Goal: Obtain resource: Obtain resource

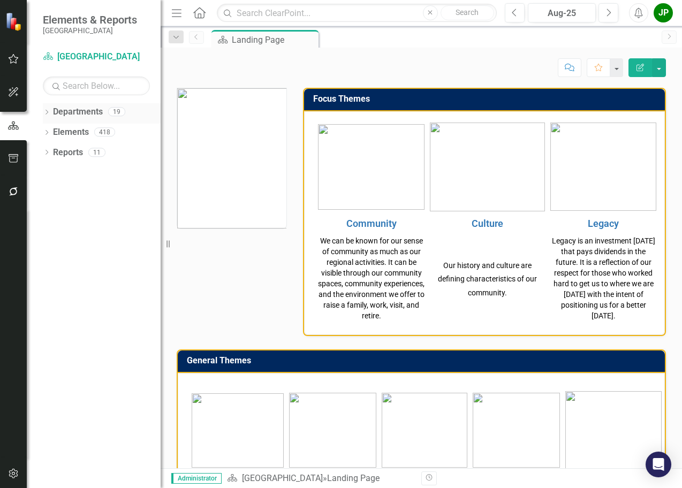
click at [85, 118] on div "Departments" at bounding box center [78, 112] width 50 height 18
click at [85, 115] on link "Departments" at bounding box center [78, 112] width 50 height 12
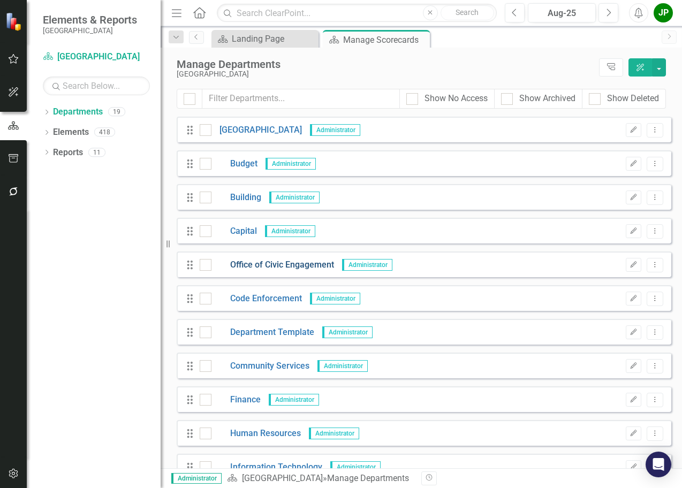
click at [273, 264] on link "Office of Civic Engagement" at bounding box center [272, 265] width 123 height 12
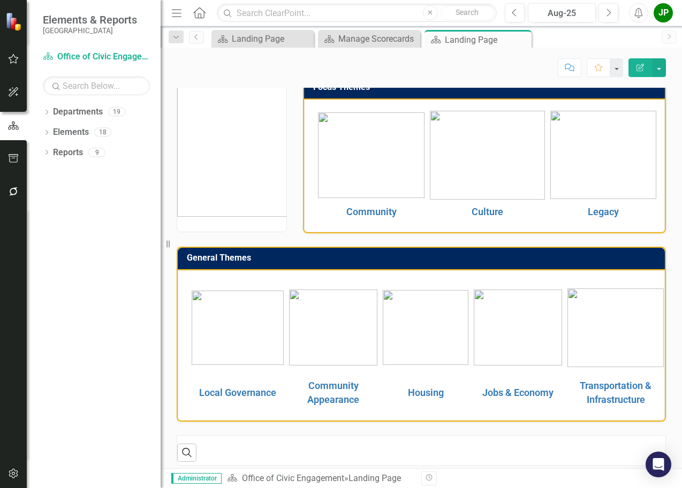
scroll to position [18, 0]
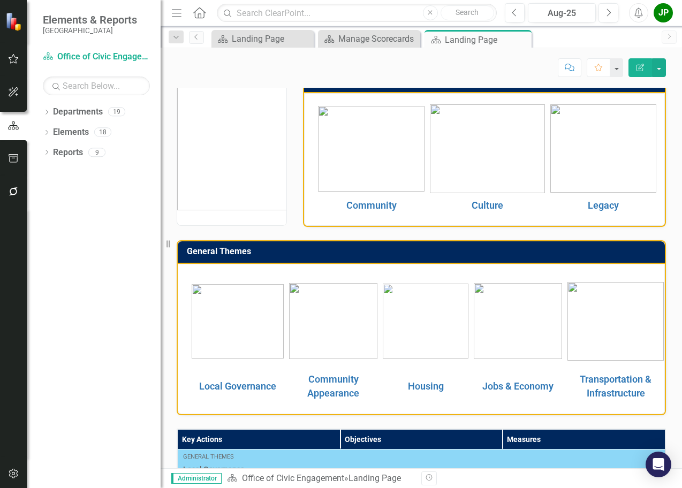
click at [246, 331] on img at bounding box center [238, 321] width 92 height 74
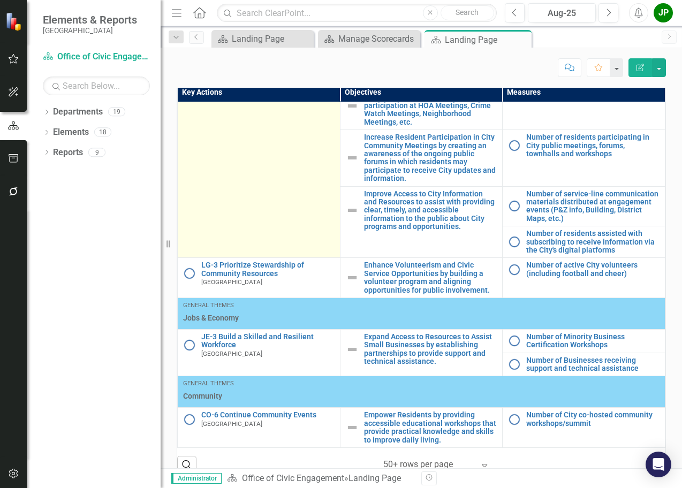
scroll to position [380, 0]
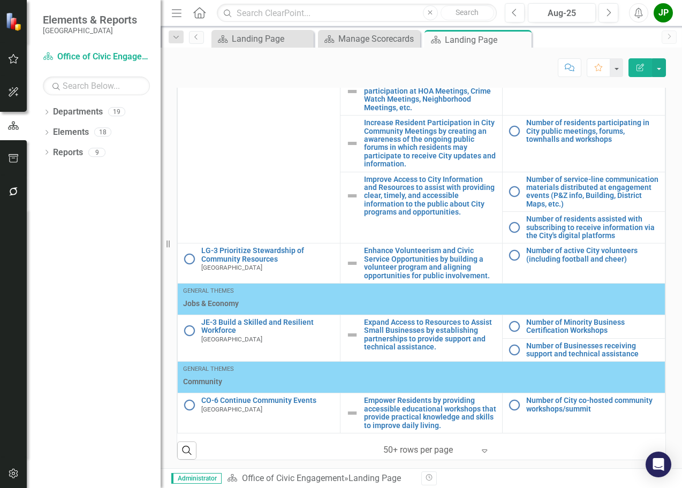
click at [479, 451] on icon "Expand" at bounding box center [484, 451] width 11 height 9
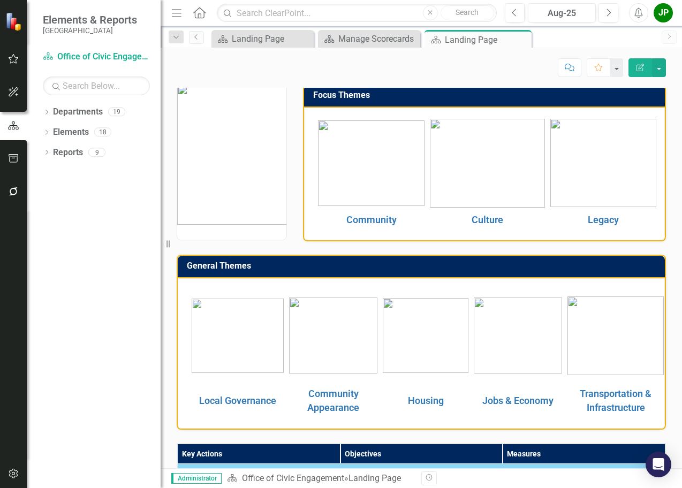
scroll to position [0, 0]
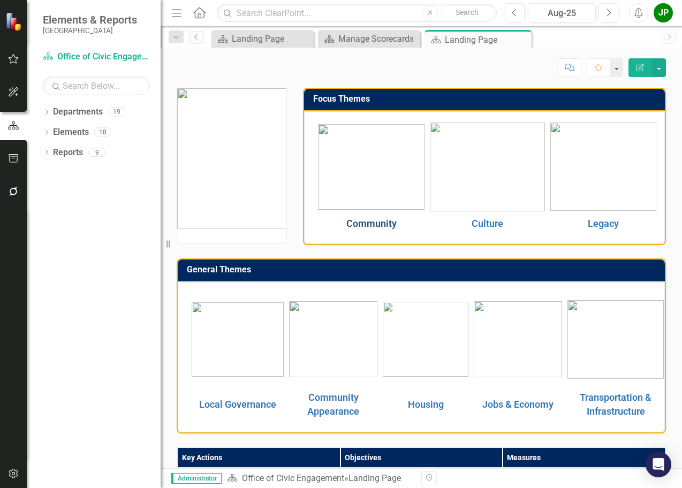
click at [371, 223] on link "Community" at bounding box center [371, 223] width 50 height 11
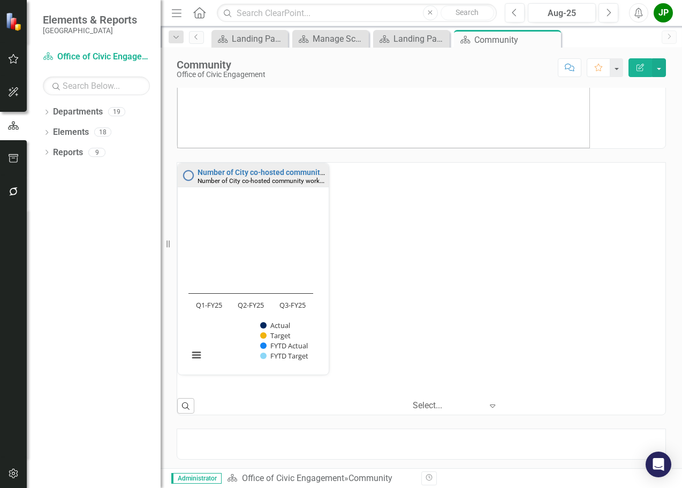
click at [205, 10] on icon "Home" at bounding box center [199, 12] width 14 height 11
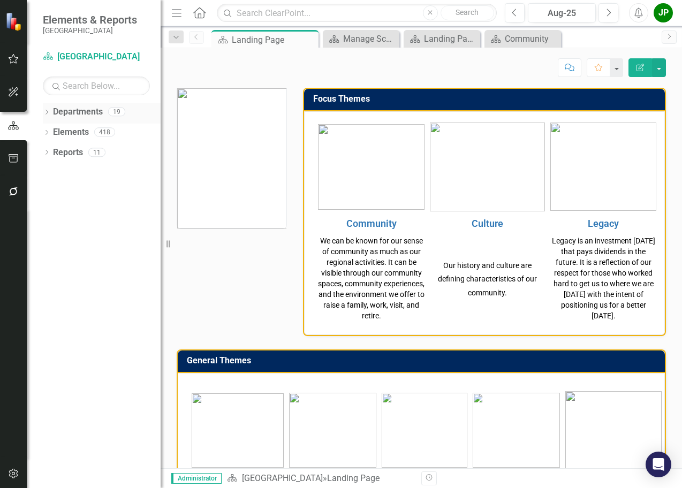
click at [94, 112] on link "Departments" at bounding box center [78, 112] width 50 height 12
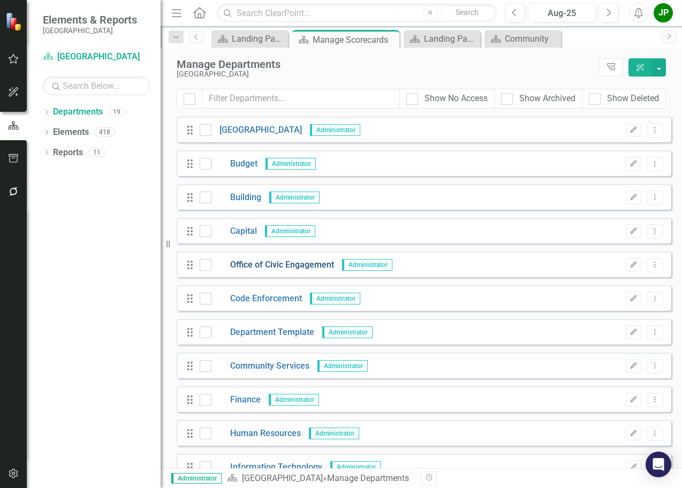
click at [272, 268] on link "Office of Civic Engagement" at bounding box center [272, 265] width 123 height 12
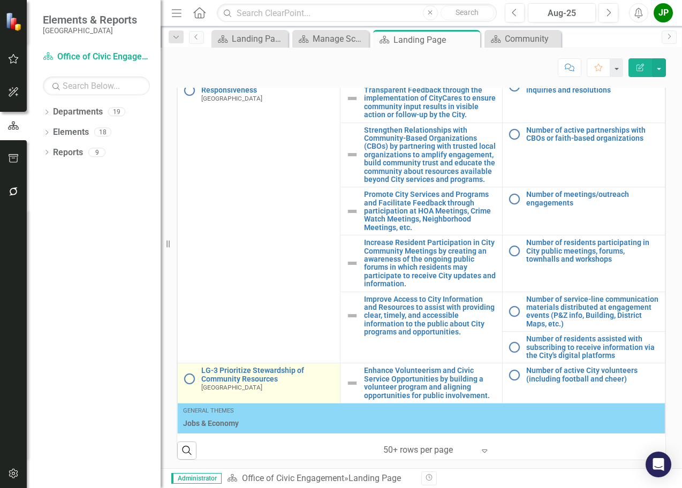
scroll to position [162, 0]
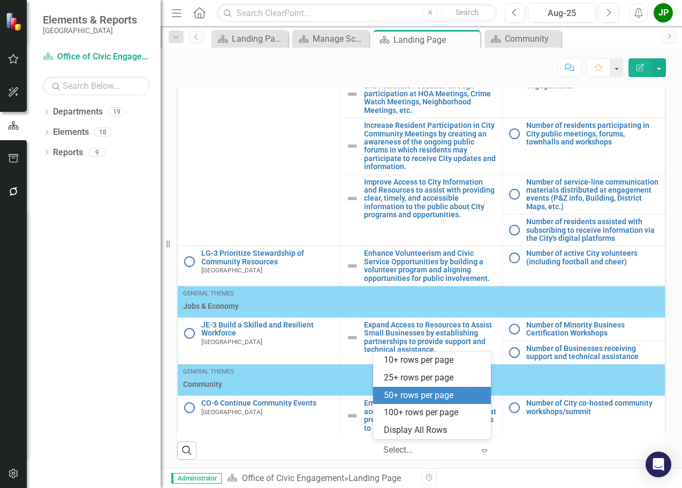
click at [479, 452] on icon "Expand" at bounding box center [484, 451] width 11 height 9
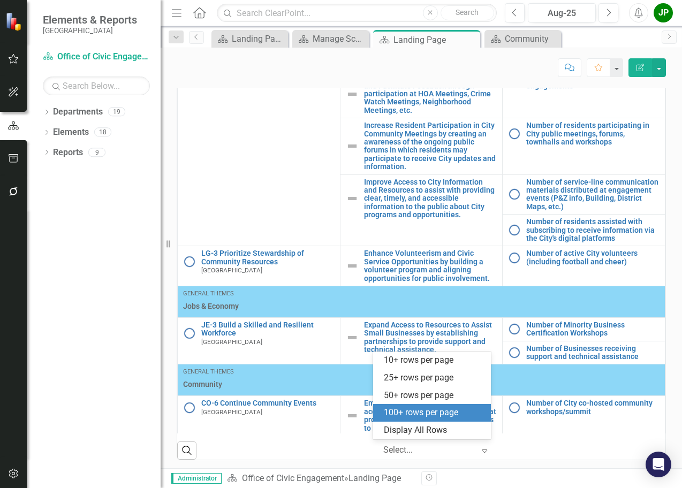
click at [453, 416] on div "100+ rows per page" at bounding box center [434, 413] width 101 height 12
click at [483, 452] on icon "Expand" at bounding box center [484, 451] width 11 height 9
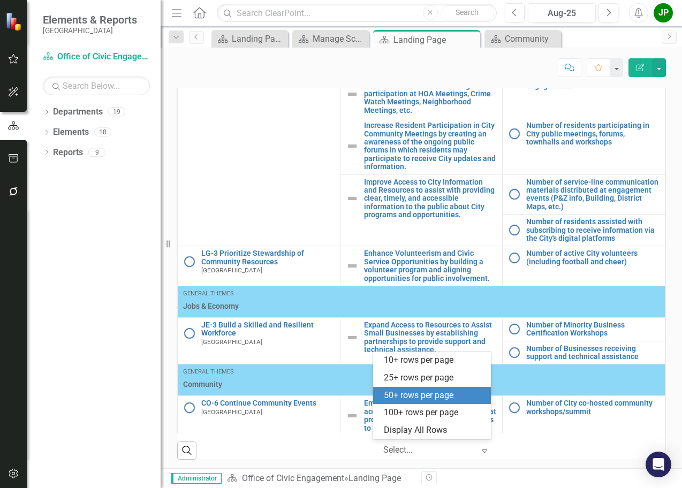
click at [433, 402] on div "50+ rows per page" at bounding box center [432, 396] width 118 height 18
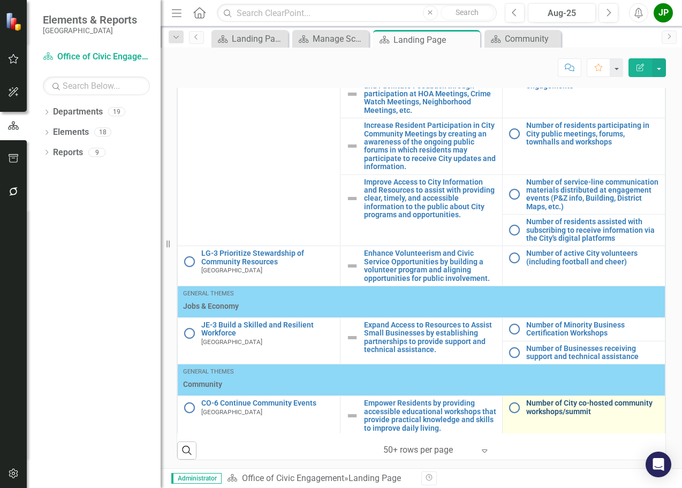
click at [545, 404] on link "Number of City co-hosted community workshops/summit" at bounding box center [592, 407] width 133 height 17
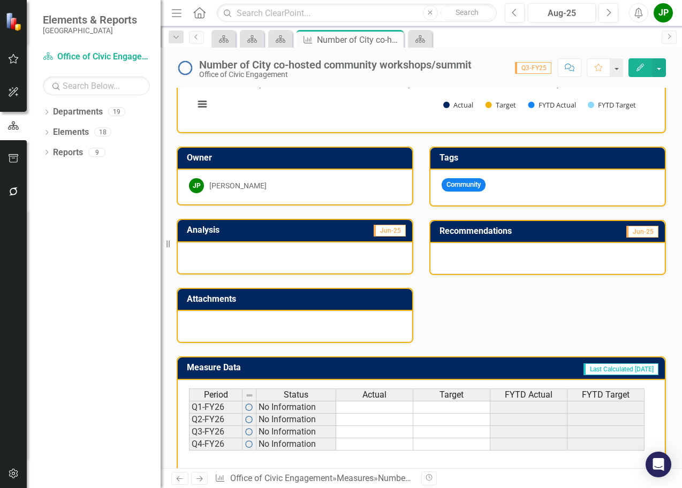
scroll to position [161, 0]
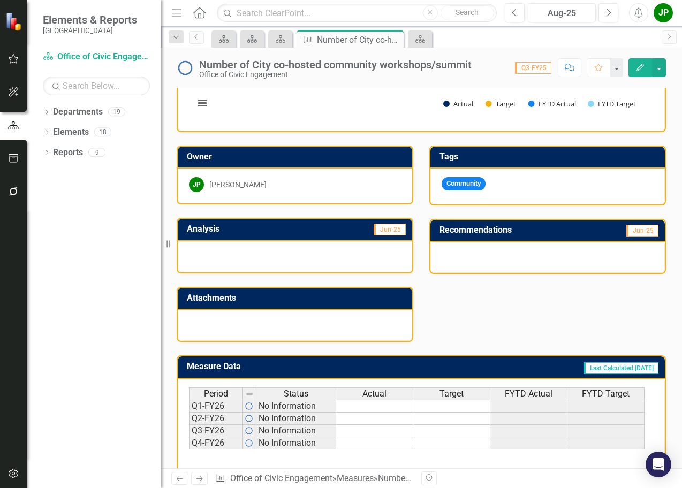
click at [265, 251] on div at bounding box center [295, 256] width 235 height 31
click at [214, 228] on h3 "Analysis" at bounding box center [241, 229] width 109 height 10
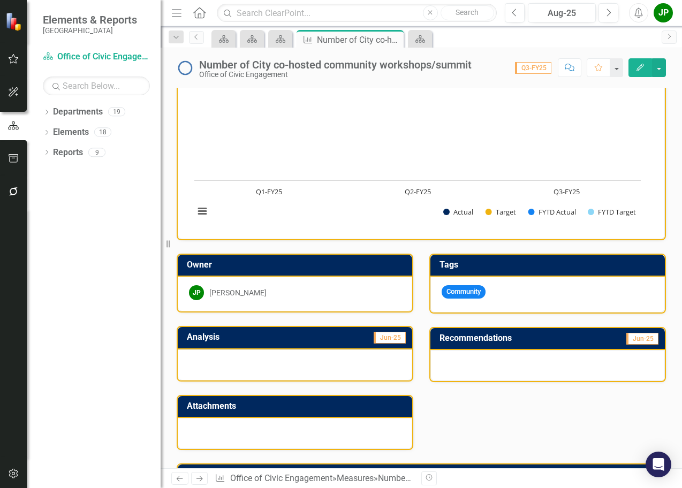
scroll to position [0, 0]
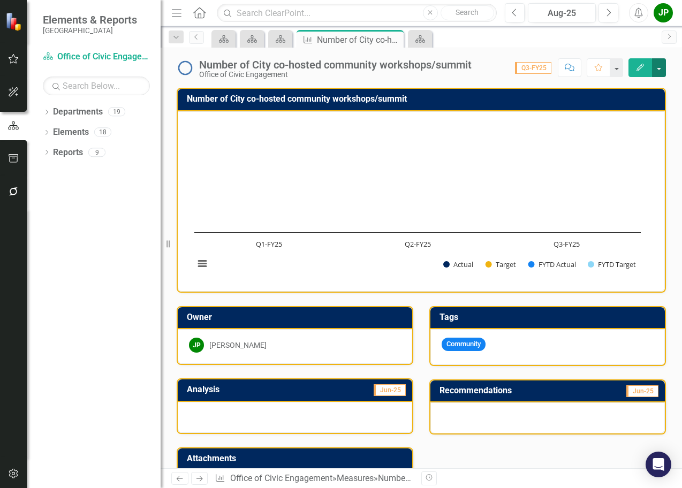
click at [659, 71] on button "button" at bounding box center [659, 67] width 14 height 19
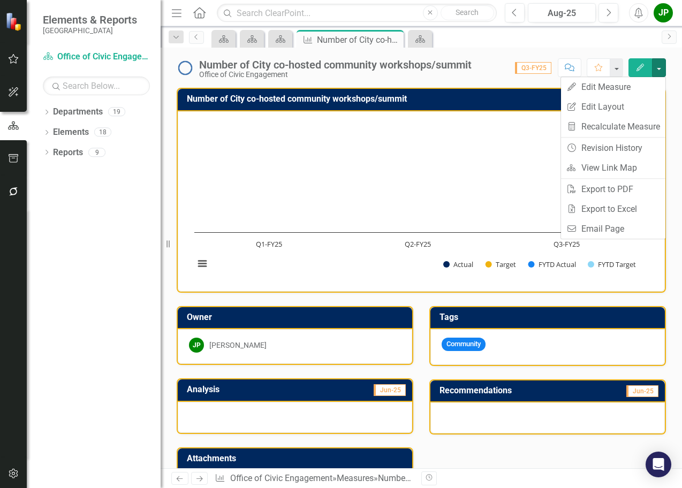
click at [412, 152] on rect "Interactive chart" at bounding box center [417, 200] width 457 height 161
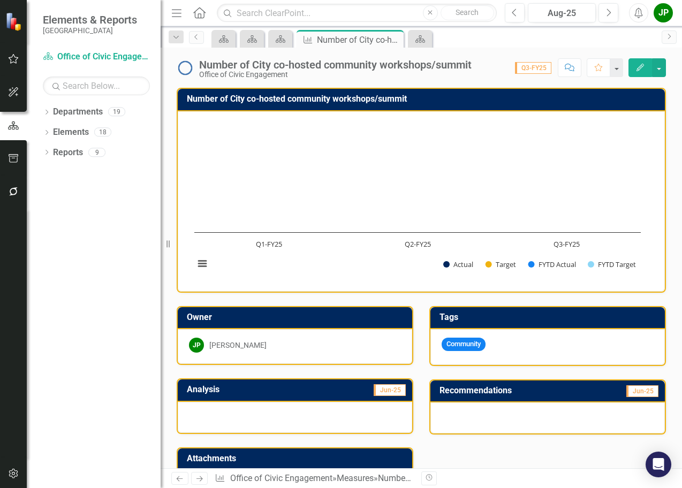
click at [538, 71] on span "Q3-FY25" at bounding box center [533, 68] width 36 height 12
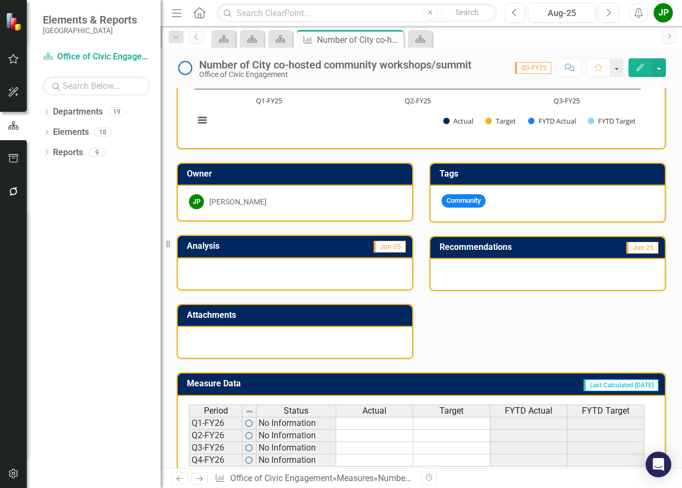
scroll to position [161, 0]
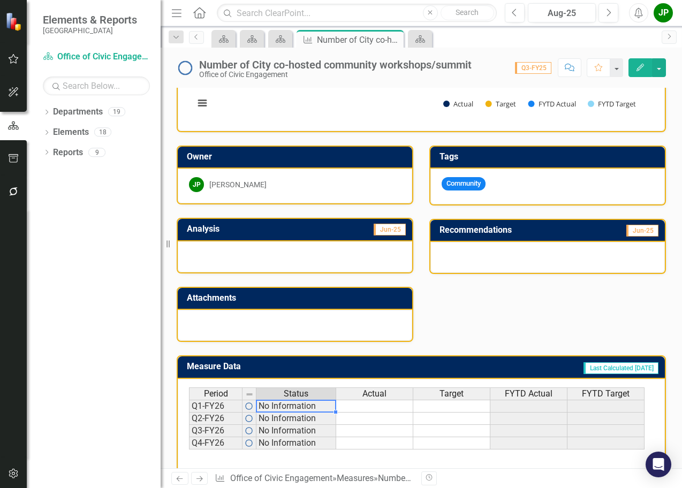
click at [275, 406] on td "No Information" at bounding box center [296, 406] width 80 height 13
click at [382, 404] on td at bounding box center [374, 406] width 77 height 13
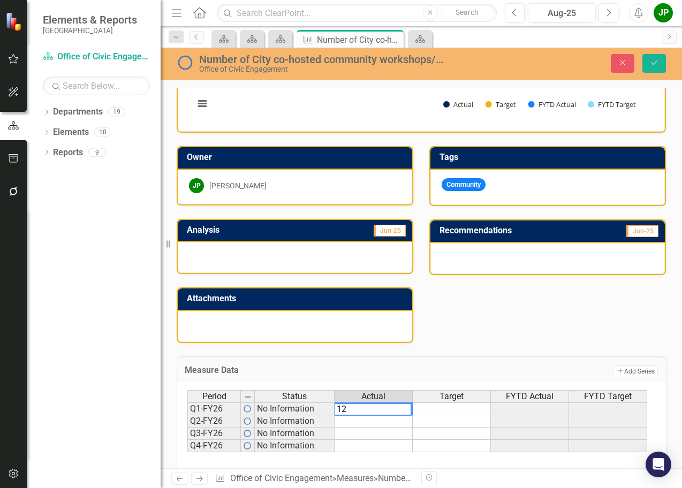
type textarea "1"
click at [137, 373] on div "Dropdown Departments 19 Dropdown [GEOGRAPHIC_DATA] Budget Building Capital Offi…" at bounding box center [94, 295] width 134 height 385
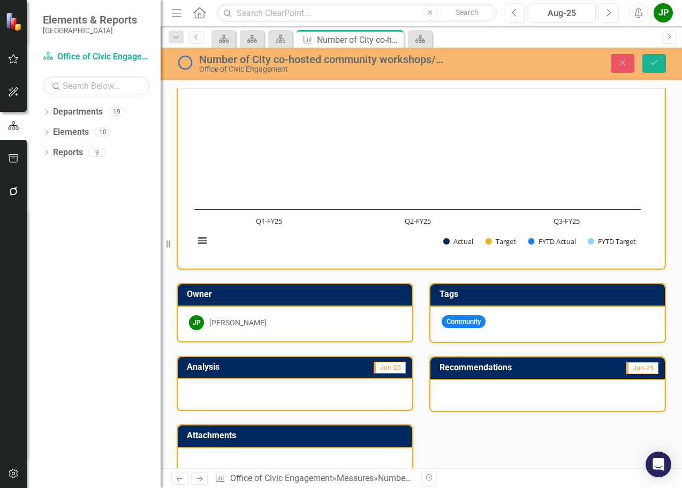
scroll to position [0, 0]
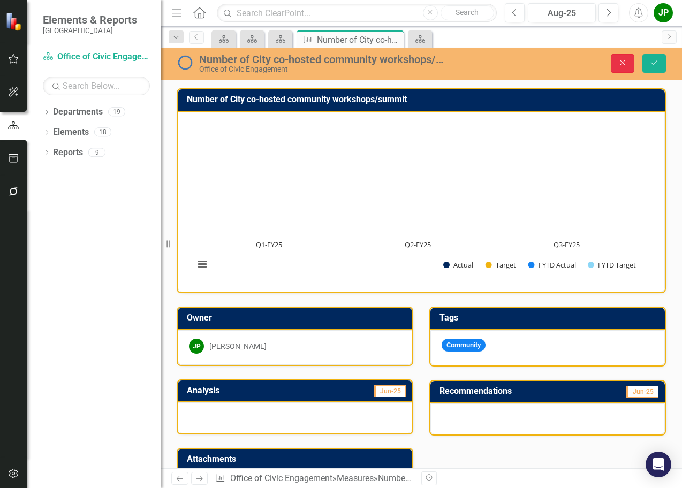
click at [620, 69] on button "Close" at bounding box center [623, 63] width 24 height 19
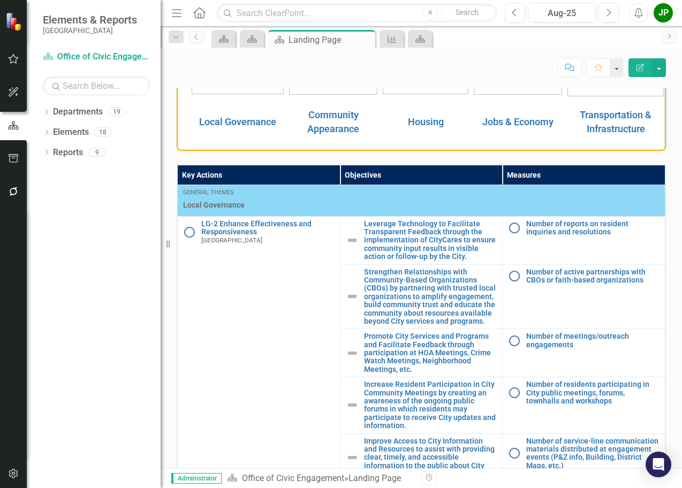
scroll to position [375, 0]
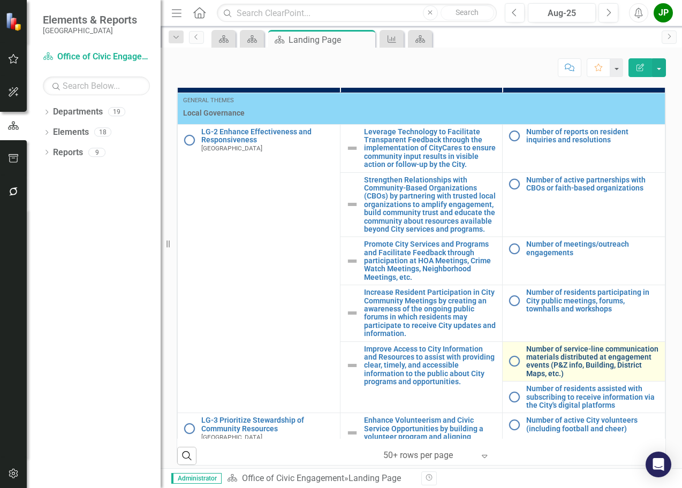
click at [572, 364] on link "Number of service-line communication materials distributed at engagement events…" at bounding box center [592, 361] width 133 height 33
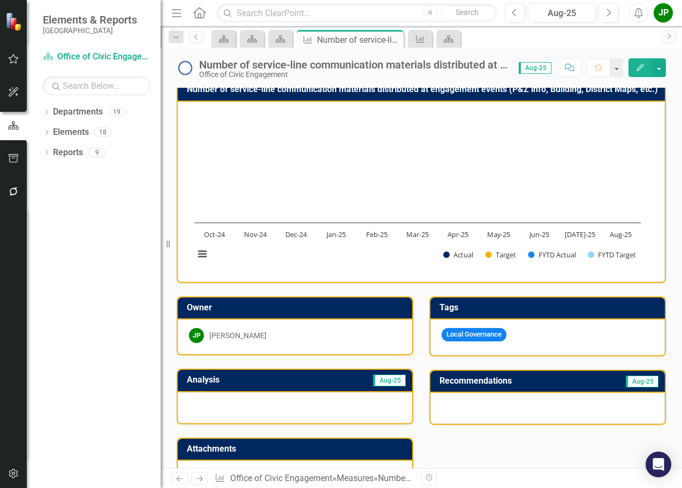
scroll to position [9, 0]
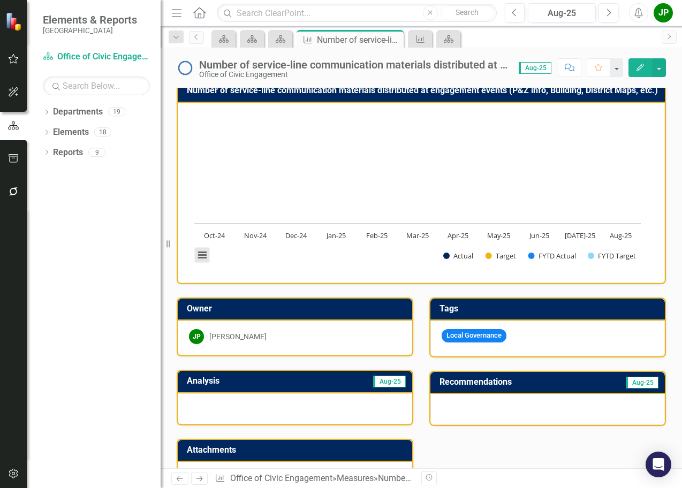
click at [205, 263] on button "View chart menu, Chart" at bounding box center [202, 255] width 15 height 15
click at [205, 262] on div "Download PNG image Download JPEG image Download PDF document Download SVG vecto…" at bounding box center [246, 209] width 135 height 104
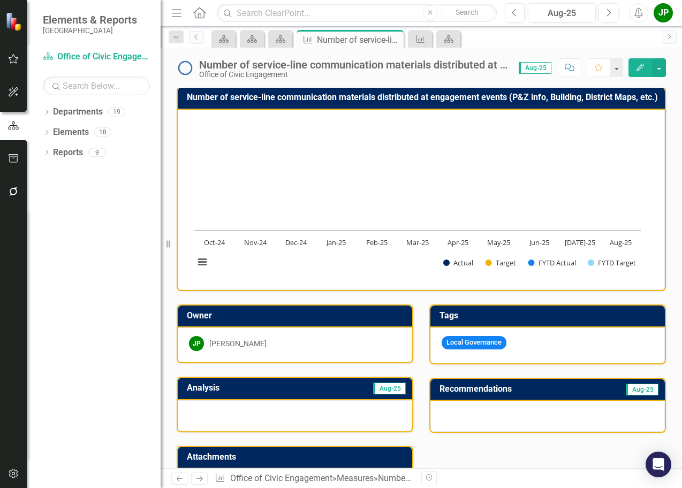
scroll to position [0, 0]
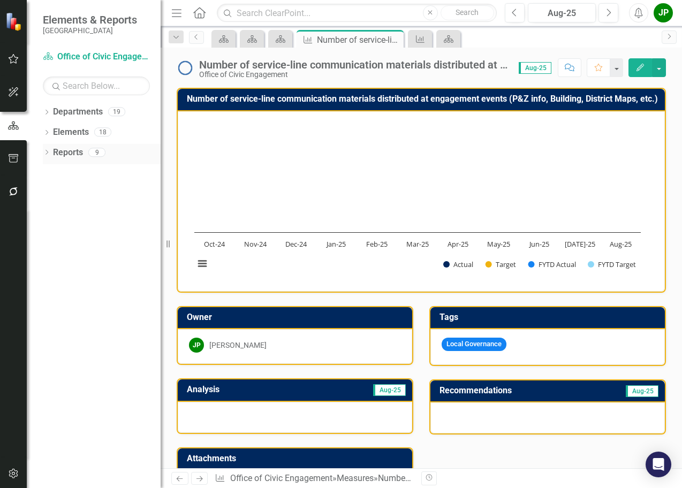
click at [65, 152] on link "Reports" at bounding box center [68, 153] width 30 height 12
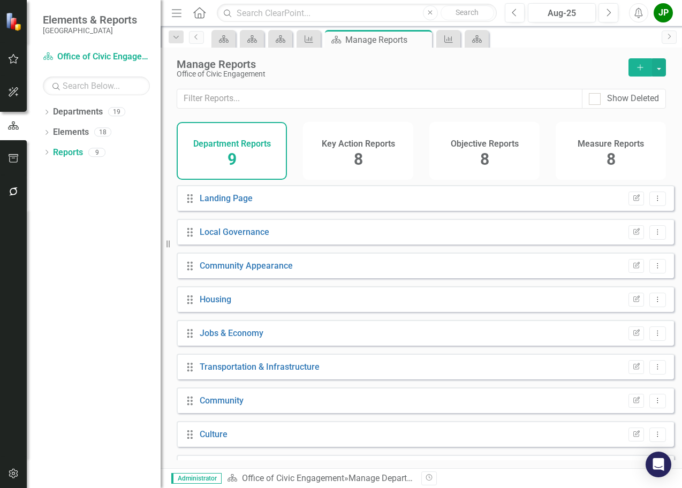
click at [231, 142] on h4 "Department Reports" at bounding box center [232, 144] width 78 height 10
click at [616, 145] on h4 "Measure Reports" at bounding box center [611, 144] width 66 height 10
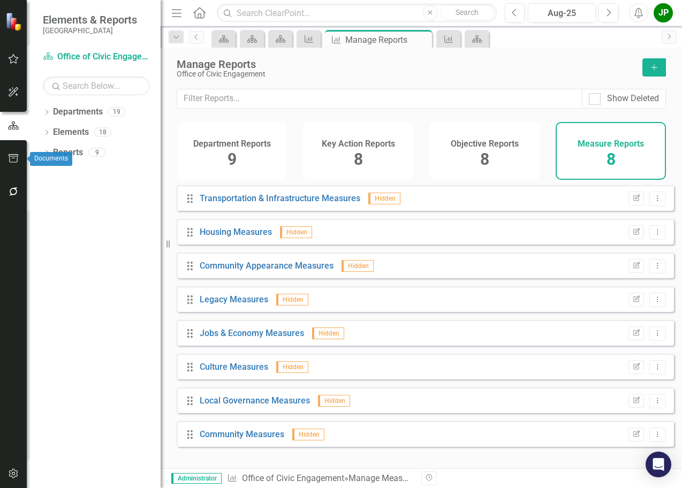
click at [16, 162] on icon "button" at bounding box center [13, 158] width 11 height 9
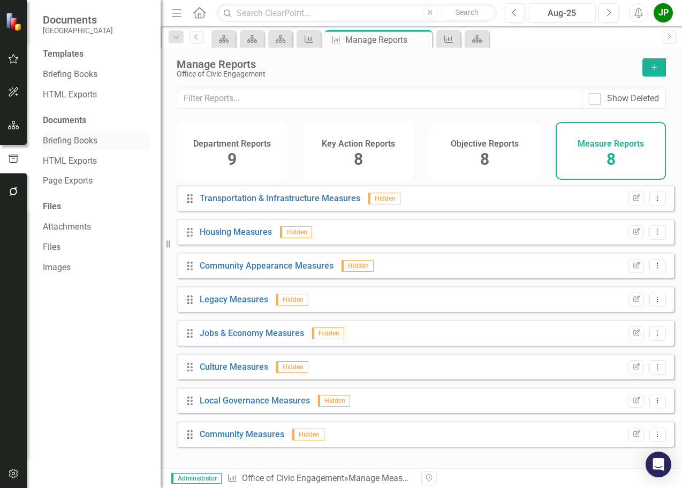
click at [71, 143] on link "Briefing Books" at bounding box center [96, 141] width 107 height 12
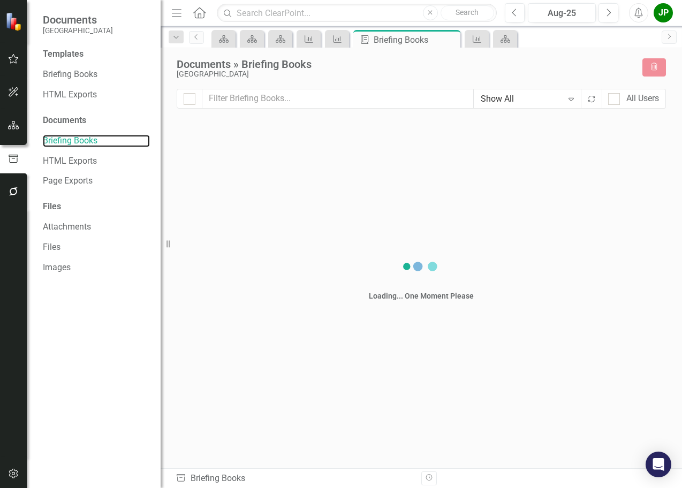
checkbox input "false"
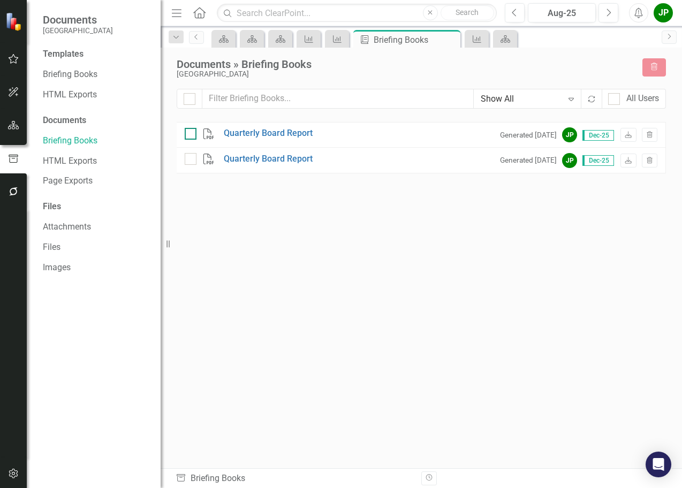
click at [193, 134] on div at bounding box center [191, 134] width 12 height 12
click at [192, 134] on input "checkbox" at bounding box center [188, 131] width 7 height 7
click at [288, 132] on link "Quarterly Board Report" at bounding box center [268, 133] width 89 height 12
click at [191, 133] on input "checkbox" at bounding box center [188, 131] width 7 height 7
checkbox input "false"
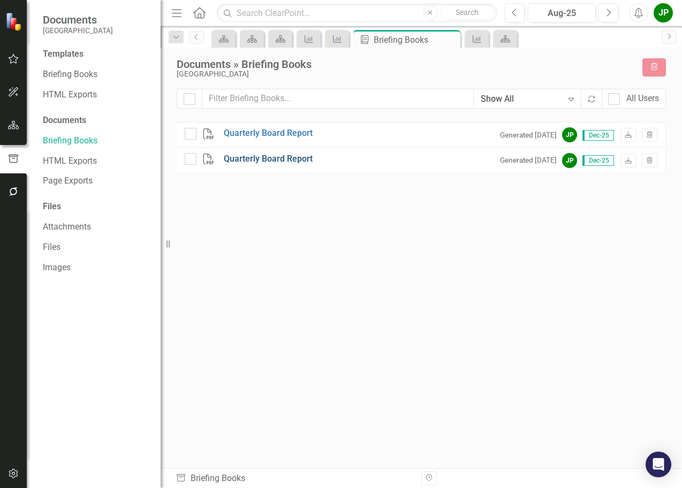
click at [259, 160] on link "Quarterly Board Report" at bounding box center [268, 159] width 89 height 12
click at [82, 226] on link "Attachments" at bounding box center [96, 227] width 107 height 12
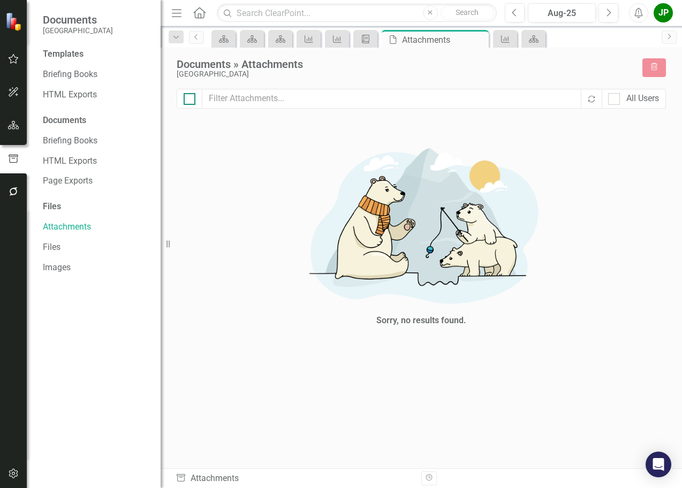
click at [192, 100] on div at bounding box center [190, 99] width 12 height 12
click at [191, 100] on input "checkbox" at bounding box center [187, 96] width 7 height 7
checkbox input "true"
click at [430, 267] on img at bounding box center [421, 224] width 321 height 176
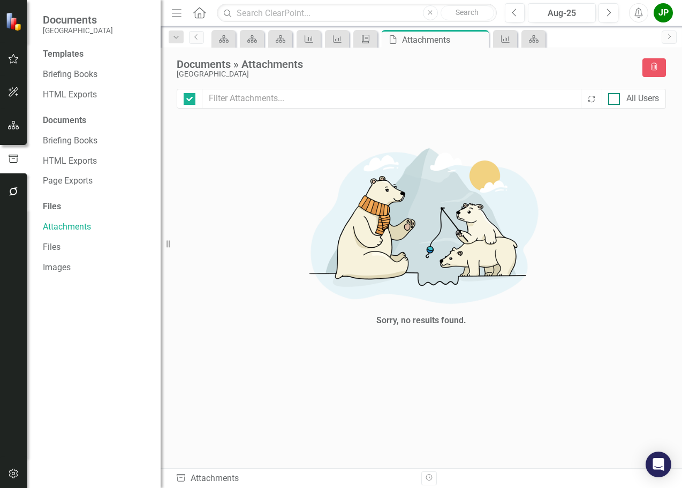
click at [615, 102] on div at bounding box center [614, 99] width 12 height 12
click at [615, 100] on input "All Users" at bounding box center [611, 96] width 7 height 7
checkbox input "true"
click at [192, 101] on div at bounding box center [190, 99] width 12 height 12
click at [191, 100] on input "checkbox" at bounding box center [187, 96] width 7 height 7
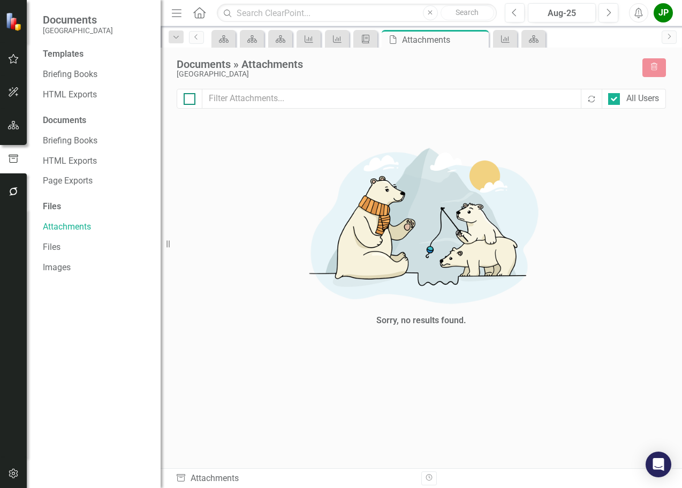
checkbox input "true"
click at [615, 99] on div at bounding box center [614, 99] width 12 height 12
click at [615, 99] on input "All Users" at bounding box center [611, 96] width 7 height 7
checkbox input "false"
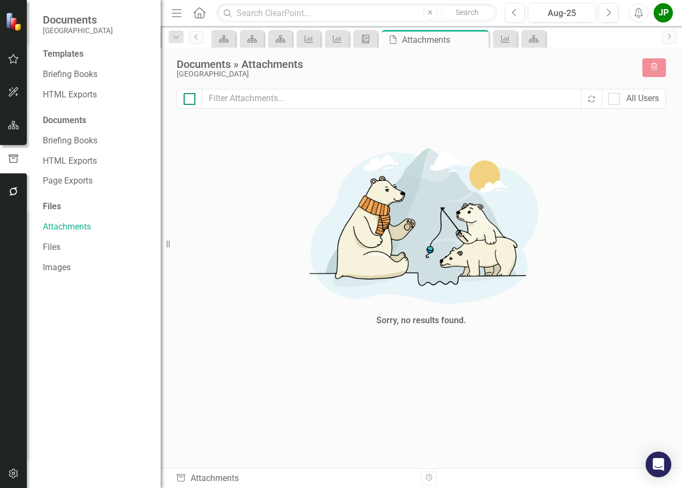
click at [194, 102] on div at bounding box center [190, 99] width 12 height 12
click at [191, 100] on input "checkbox" at bounding box center [187, 96] width 7 height 7
checkbox input "true"
click at [79, 120] on div "Documents" at bounding box center [96, 121] width 107 height 12
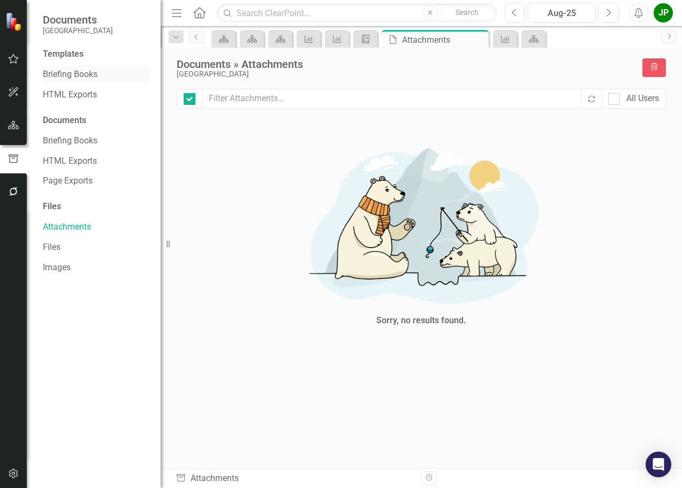
click at [87, 79] on link "Briefing Books" at bounding box center [96, 75] width 107 height 12
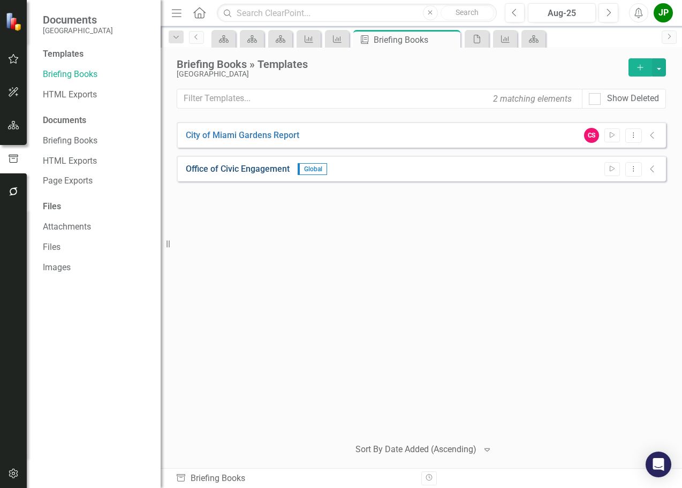
click at [267, 173] on link "Office of Civic Engagement" at bounding box center [238, 169] width 104 height 12
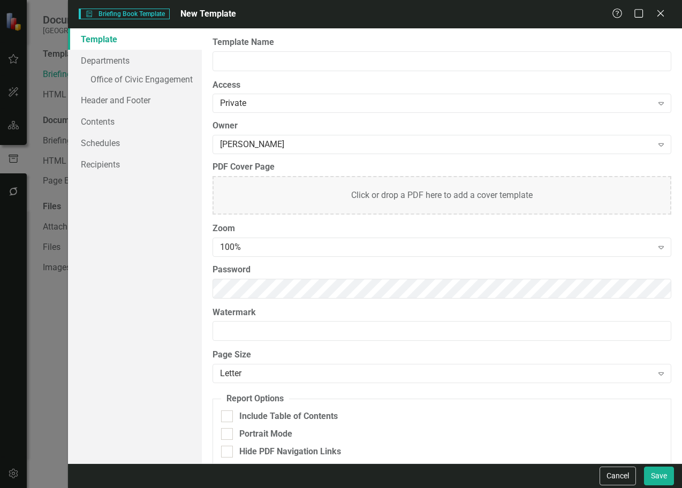
type input "Office of Civic Engagement"
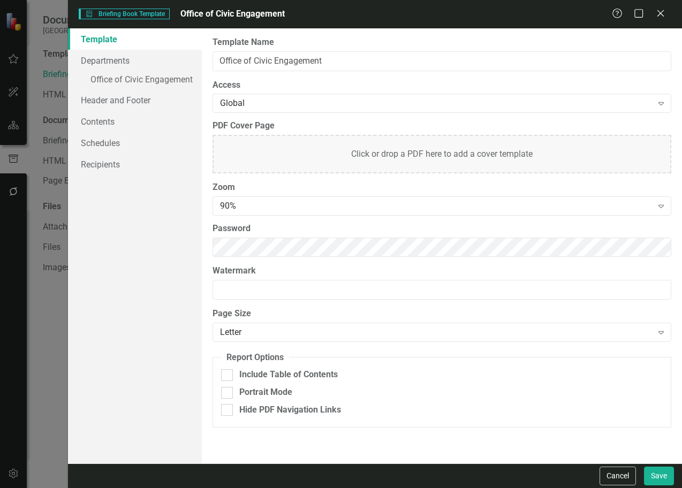
click at [41, 337] on div "Briefing Book Template Briefing Book Template Office of Civic Engagement Help M…" at bounding box center [341, 244] width 682 height 488
click at [661, 13] on icon at bounding box center [660, 13] width 8 height 8
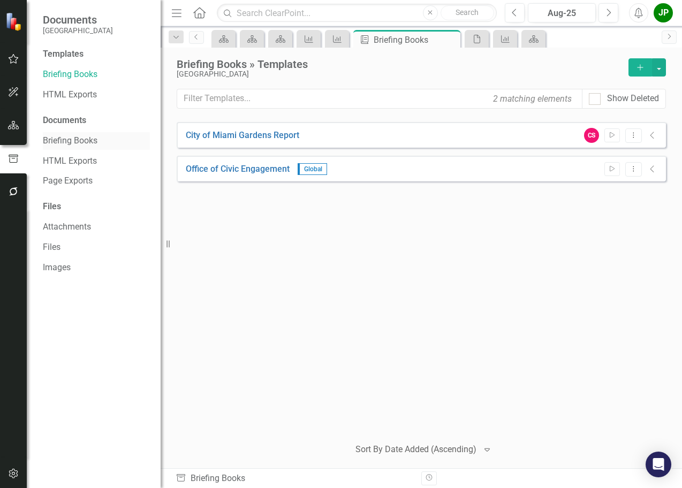
click at [74, 145] on link "Briefing Books" at bounding box center [96, 141] width 107 height 12
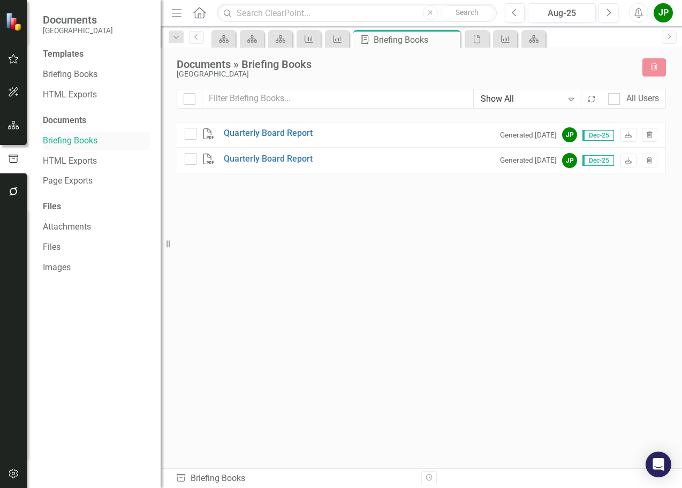
click at [79, 144] on link "Briefing Books" at bounding box center [96, 141] width 107 height 12
click at [13, 193] on icon "button" at bounding box center [13, 191] width 11 height 9
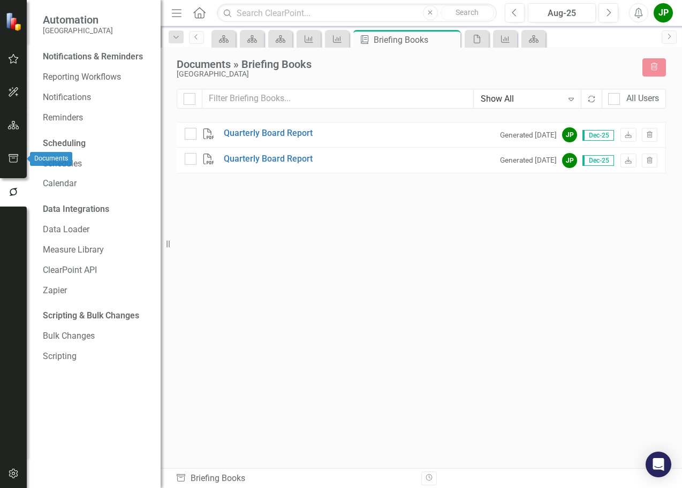
click at [14, 163] on icon "button" at bounding box center [14, 158] width 10 height 9
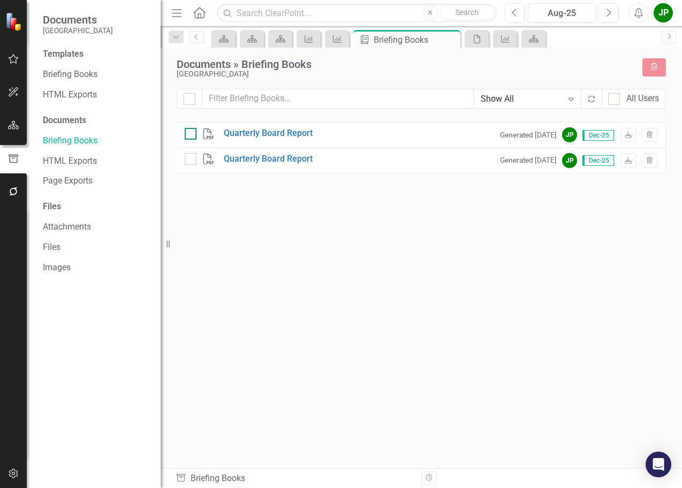
click at [190, 135] on div at bounding box center [191, 134] width 12 height 12
click at [190, 135] on input "checkbox" at bounding box center [188, 131] width 7 height 7
checkbox input "true"
click at [658, 471] on div "Open Intercom Messenger" at bounding box center [659, 465] width 28 height 28
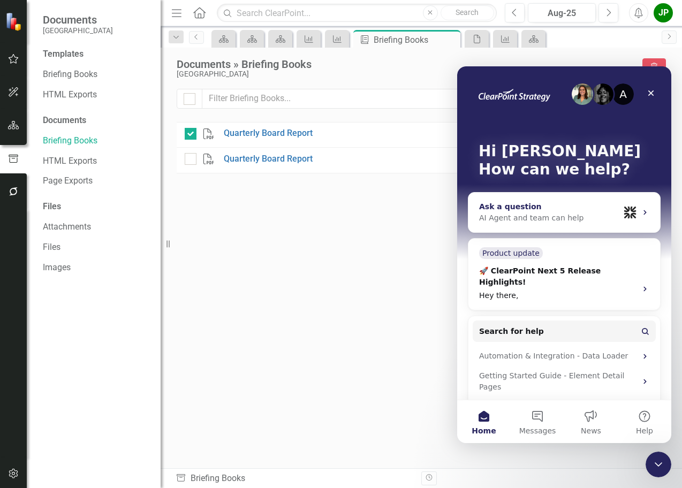
click at [510, 210] on div "Ask a question" at bounding box center [549, 206] width 140 height 11
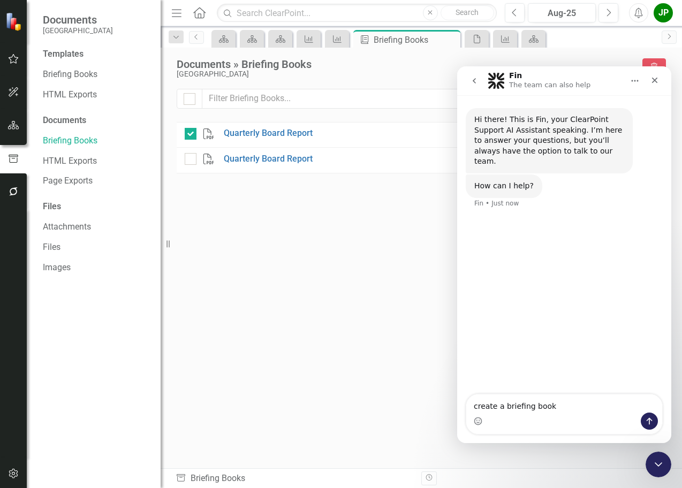
type textarea "create a briefing book"
click at [651, 419] on icon "Send a message…" at bounding box center [650, 421] width 6 height 7
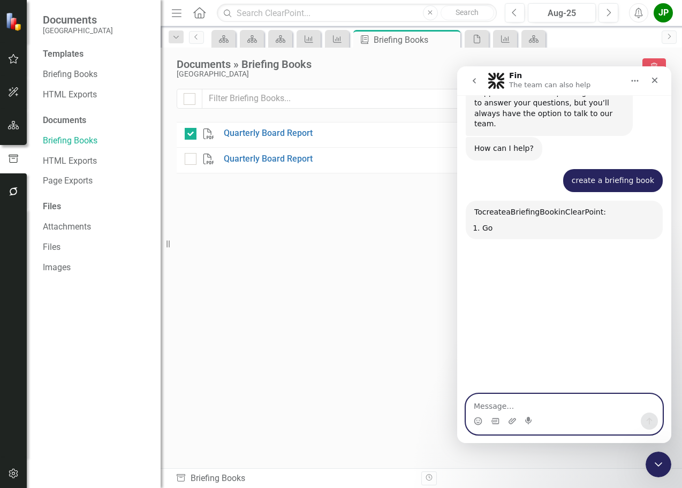
scroll to position [103, 0]
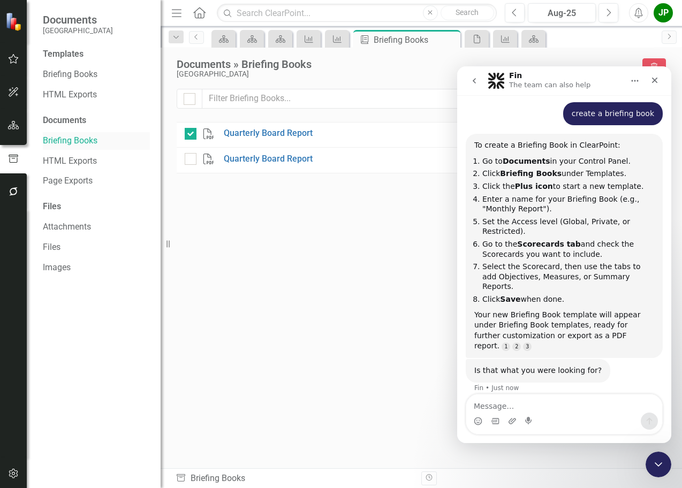
click at [85, 138] on link "Briefing Books" at bounding box center [96, 141] width 107 height 12
click at [441, 228] on div "PDF Quarterly Board Report Generated [DATE] JP Dec-25 Download Trash PDF Quarte…" at bounding box center [421, 275] width 489 height 307
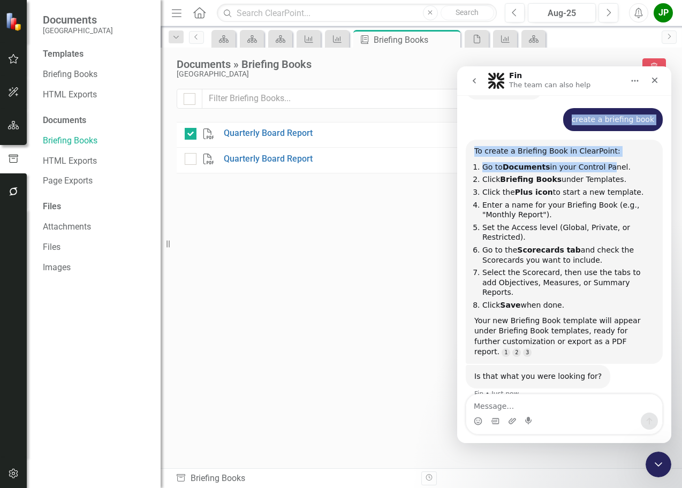
drag, startPoint x: 589, startPoint y: 72, endPoint x: 598, endPoint y: 163, distance: 90.9
click at [598, 163] on div "Fin The team can also help Hi there! This is Fin, your ClearPoint Support AI As…" at bounding box center [564, 254] width 214 height 377
drag, startPoint x: 598, startPoint y: 163, endPoint x: 650, endPoint y: 160, distance: 52.5
click at [650, 160] on div "To create a Briefing Book in ClearPoint: Go to Documents in your Control Panel.…" at bounding box center [564, 252] width 197 height 224
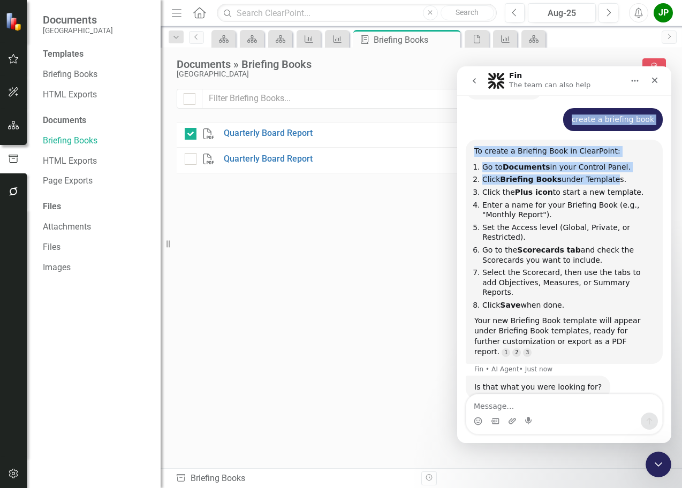
click at [474, 82] on icon "go back" at bounding box center [474, 81] width 9 height 9
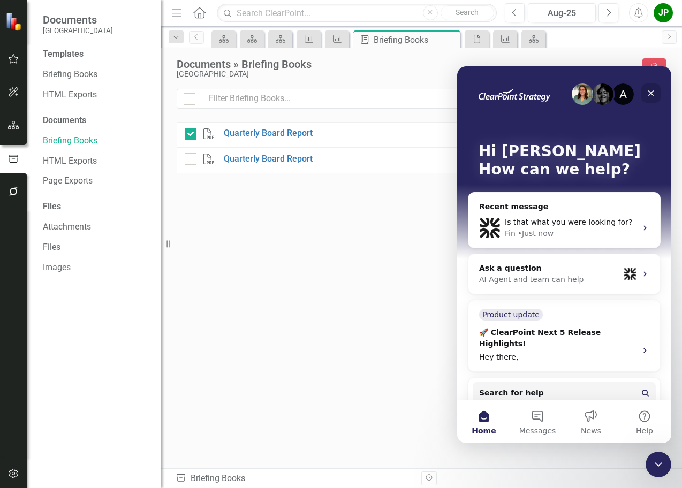
click at [649, 95] on icon "Close" at bounding box center [651, 93] width 6 height 6
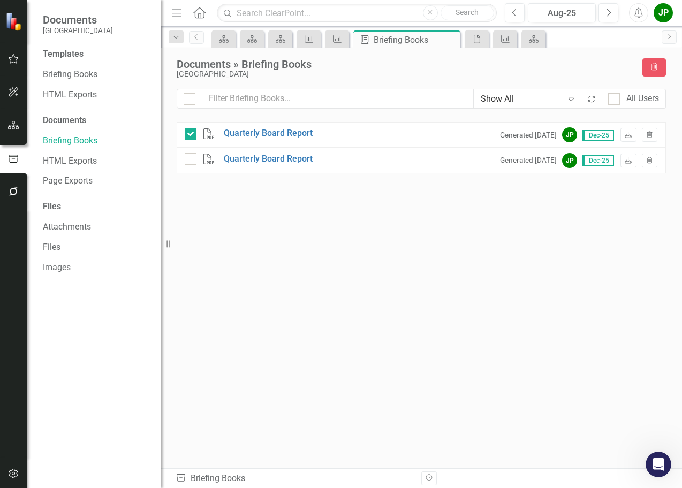
scroll to position [0, 0]
click at [79, 143] on link "Briefing Books" at bounding box center [96, 141] width 107 height 12
click at [192, 133] on div at bounding box center [191, 134] width 12 height 12
click at [192, 133] on input "checkbox" at bounding box center [188, 131] width 7 height 7
checkbox input "false"
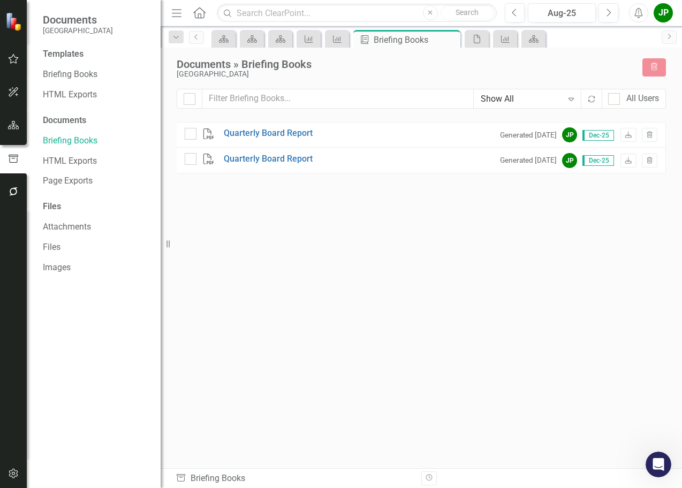
click at [179, 14] on icon "Menu" at bounding box center [177, 12] width 14 height 11
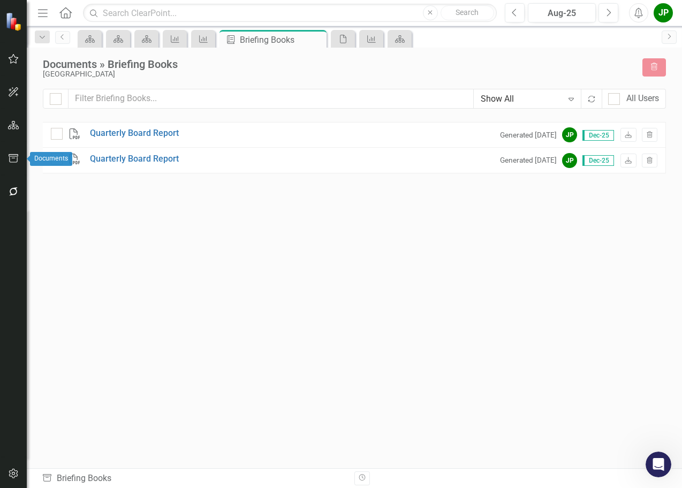
click at [10, 158] on icon "button" at bounding box center [14, 158] width 10 height 9
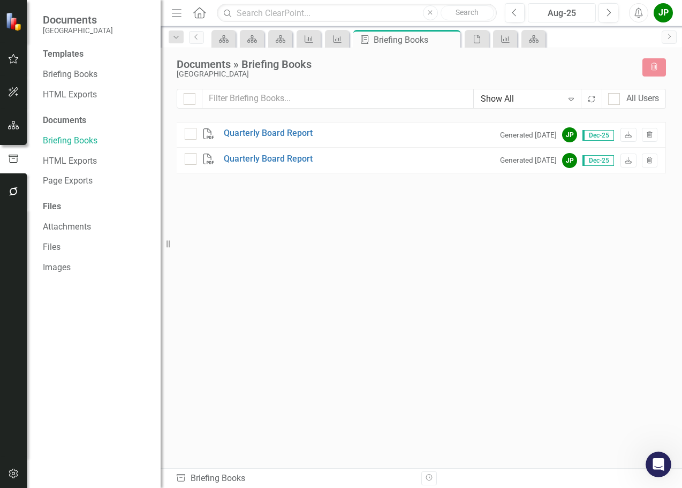
click at [576, 19] on div "Aug-25" at bounding box center [562, 13] width 61 height 13
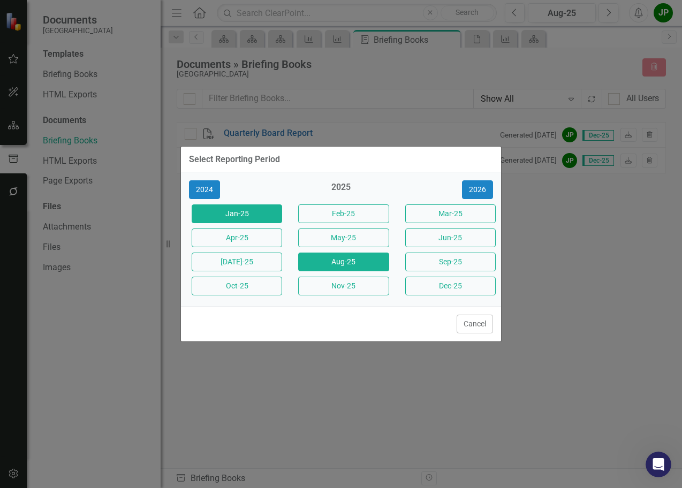
click at [260, 218] on button "Jan-25" at bounding box center [237, 214] width 90 height 19
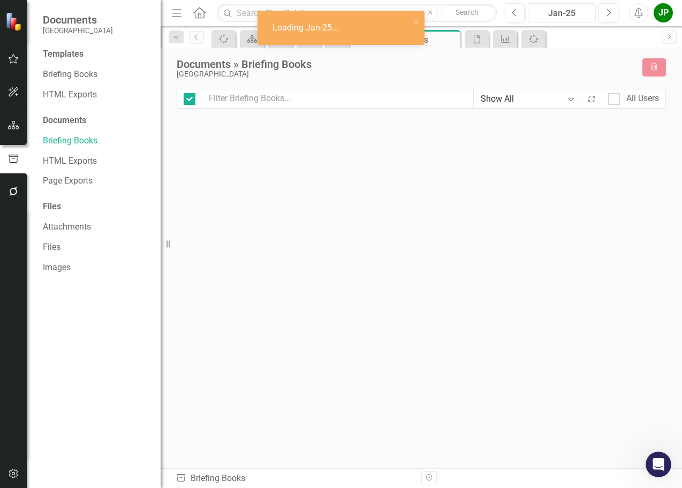
checkbox input "false"
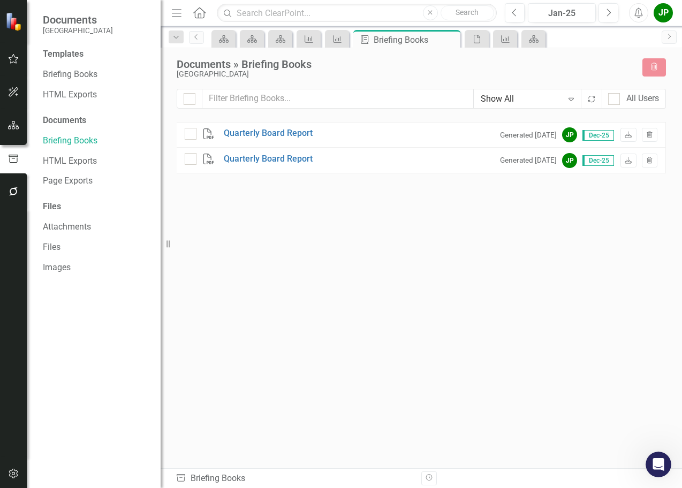
click at [665, 21] on div "JP" at bounding box center [663, 12] width 19 height 19
click at [666, 21] on div "JP" at bounding box center [663, 12] width 19 height 19
click at [180, 42] on div "Dropdown" at bounding box center [176, 37] width 15 height 13
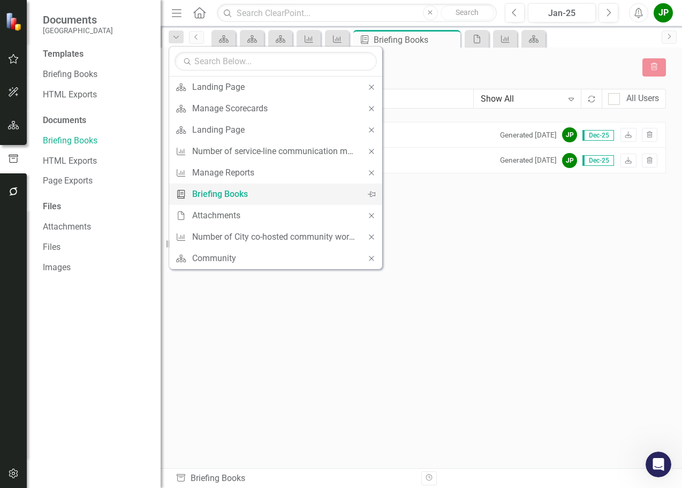
click at [213, 191] on div "Briefing Books" at bounding box center [273, 193] width 163 height 13
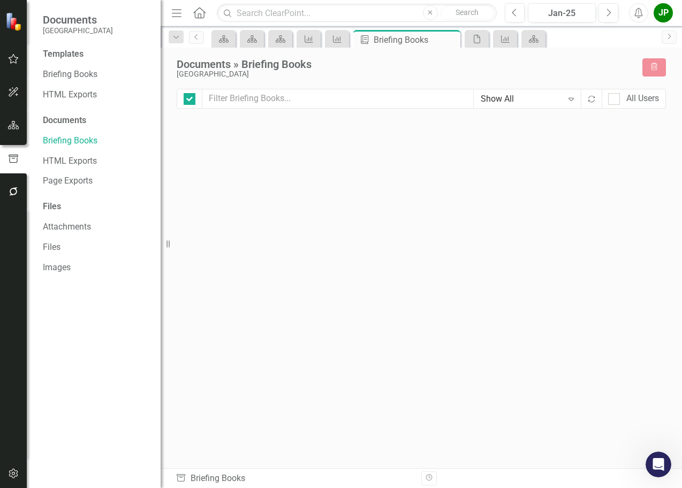
checkbox input "false"
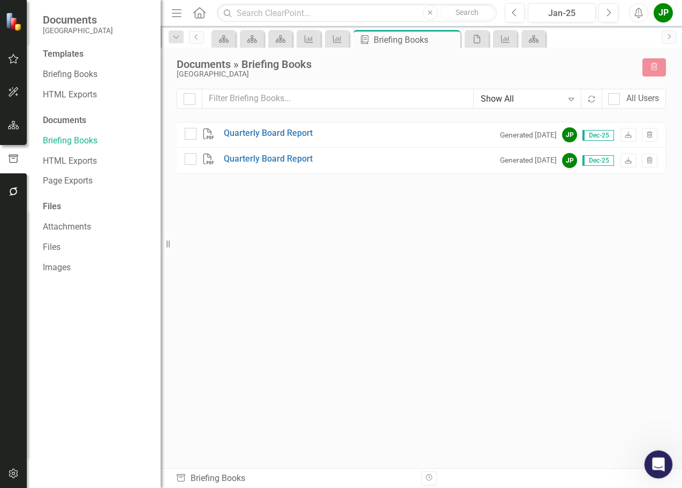
click at [659, 466] on icon "Open Intercom Messenger" at bounding box center [657, 464] width 18 height 18
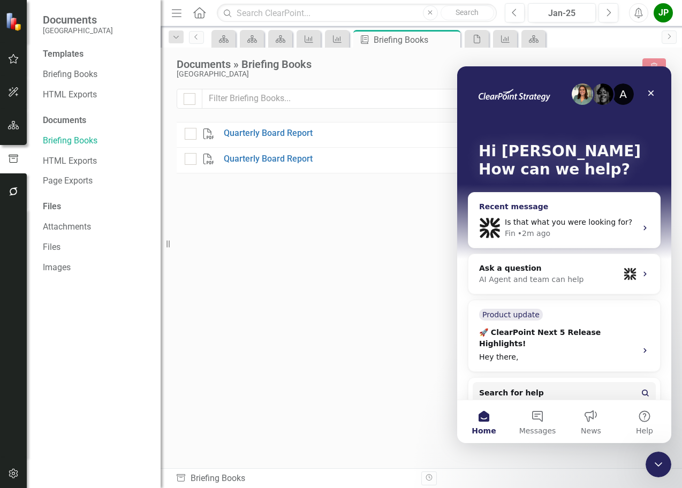
click at [641, 228] on icon "Intercom messenger" at bounding box center [645, 228] width 9 height 9
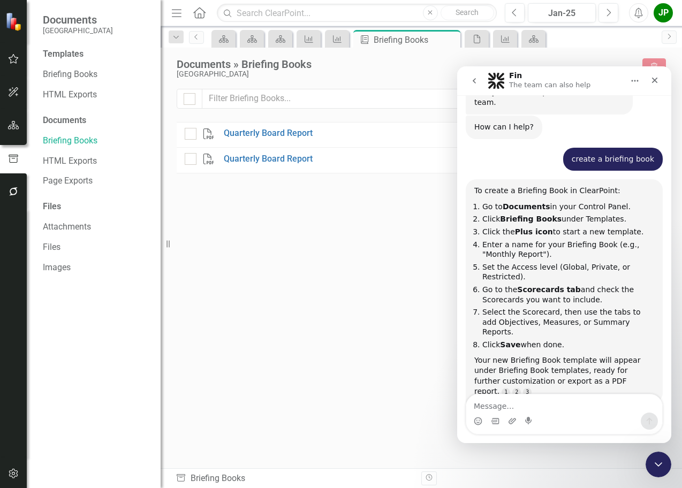
scroll to position [73, 0]
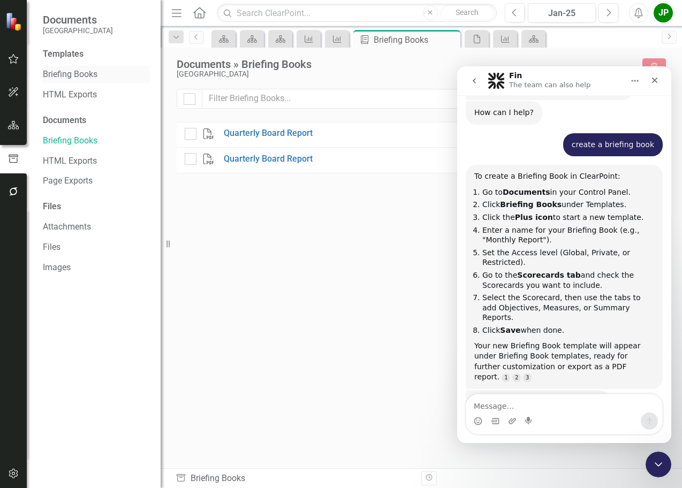
click at [71, 78] on link "Briefing Books" at bounding box center [96, 75] width 107 height 12
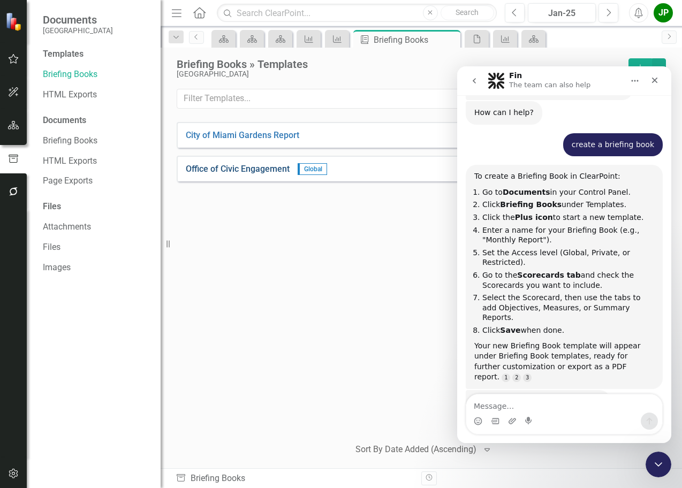
click at [264, 171] on link "Office of Civic Engagement" at bounding box center [238, 169] width 104 height 12
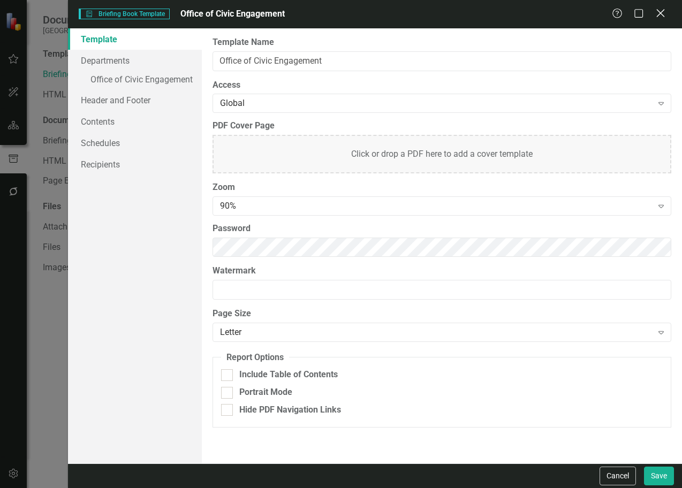
click at [664, 14] on icon "Close" at bounding box center [660, 13] width 13 height 10
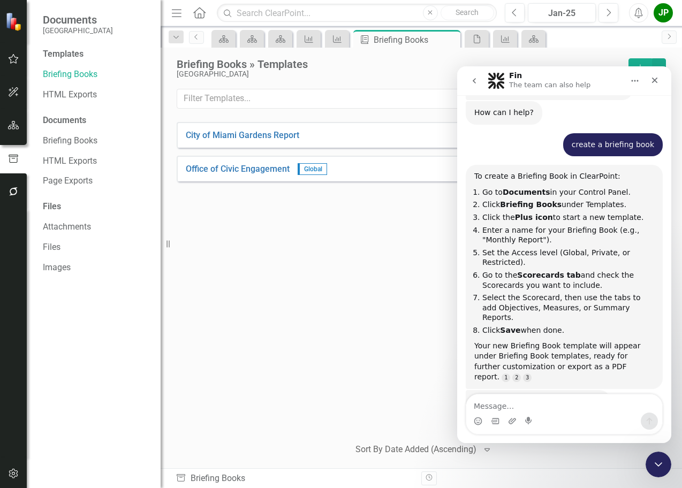
click at [473, 82] on icon "go back" at bounding box center [474, 81] width 9 height 9
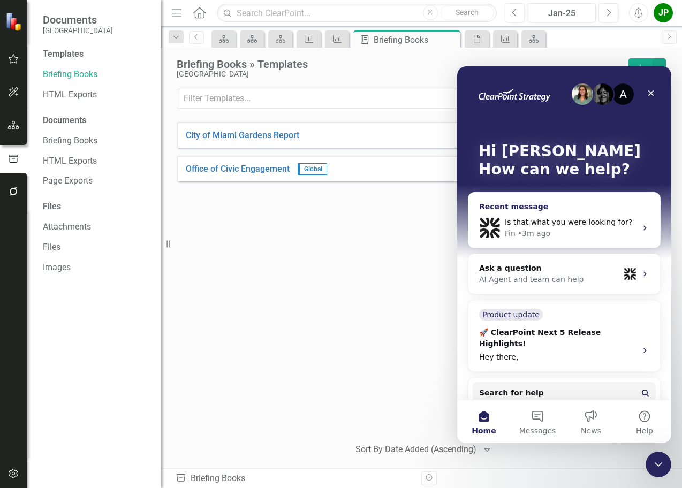
click at [640, 219] on div "Is that what you were looking for? Fin • 3m ago" at bounding box center [565, 228] width 192 height 40
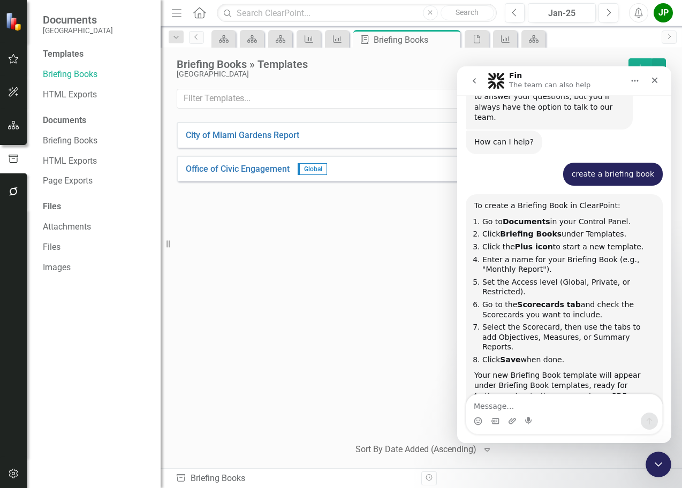
scroll to position [73, 0]
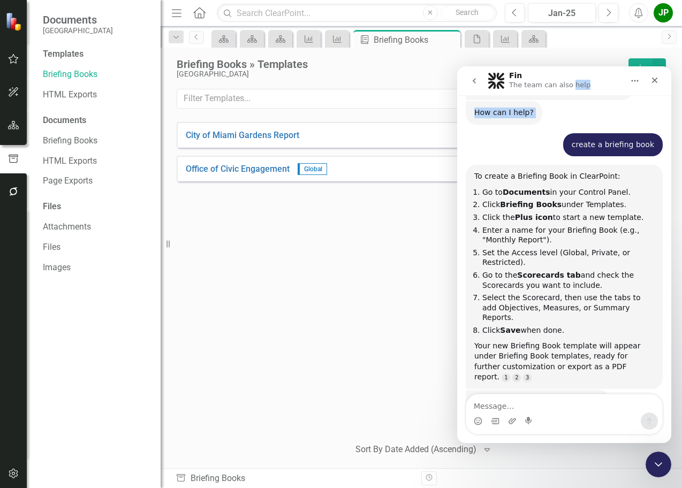
drag, startPoint x: 568, startPoint y: 68, endPoint x: 560, endPoint y: 132, distance: 64.8
click at [560, 132] on div "Fin The team can also help Hi there! This is Fin, your ClearPoint Support AI As…" at bounding box center [564, 254] width 214 height 377
click at [410, 213] on div "City of Miami Gardens Report CS Start Dropdown Menu Collapse Office of Civic En…" at bounding box center [421, 275] width 489 height 306
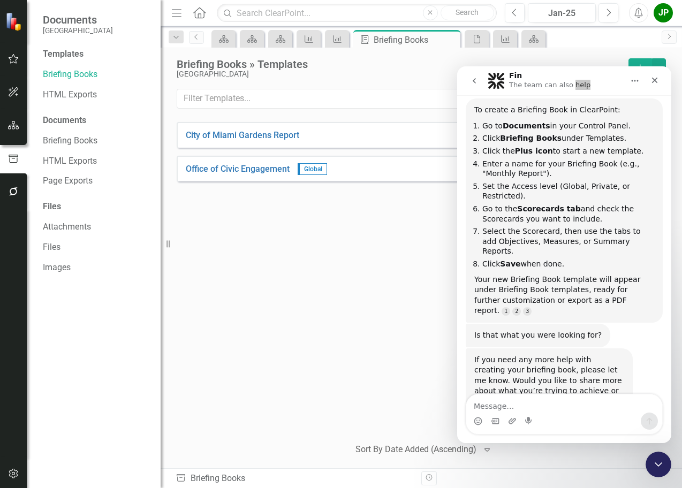
click at [410, 417] on div "City of Miami Gardens Report CS Start Dropdown Menu Collapse Office of Civic En…" at bounding box center [421, 275] width 489 height 306
click at [600, 50] on div "Briefing Books » Templates [GEOGRAPHIC_DATA] Add 2 matching elements Show Delet…" at bounding box center [422, 258] width 522 height 421
click at [474, 84] on icon "go back" at bounding box center [474, 81] width 9 height 9
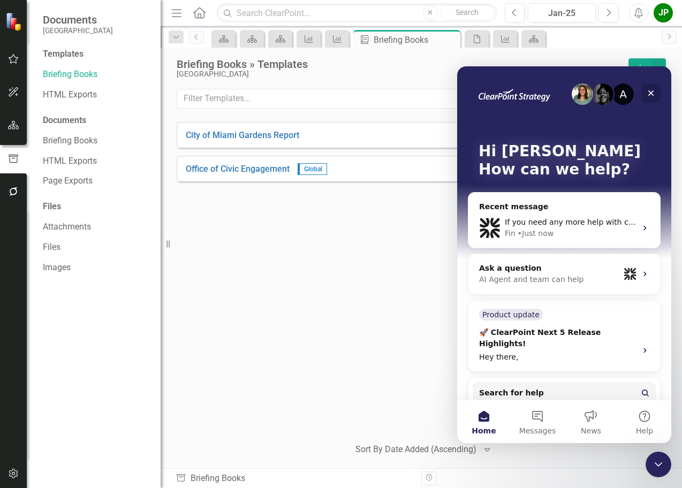
click at [655, 95] on icon "Close" at bounding box center [651, 93] width 9 height 9
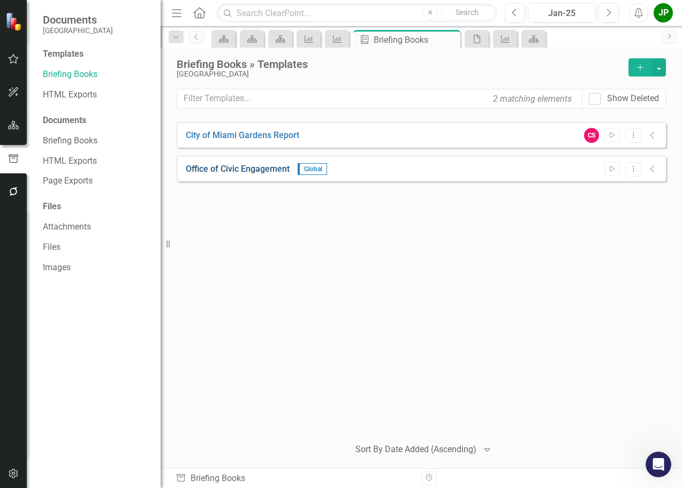
click at [262, 170] on link "Office of Civic Engagement" at bounding box center [238, 169] width 104 height 12
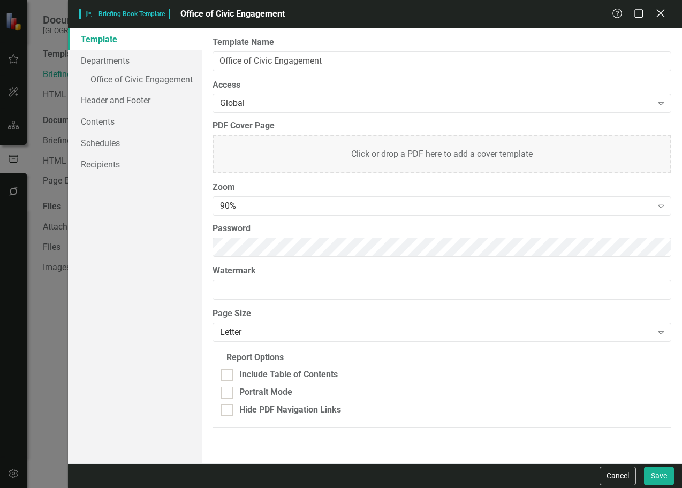
click at [658, 13] on icon "Close" at bounding box center [660, 13] width 13 height 10
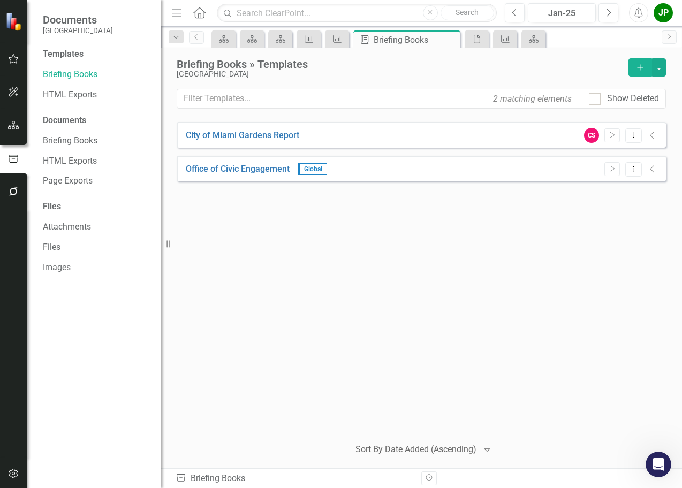
click at [640, 69] on icon "Add" at bounding box center [641, 67] width 10 height 7
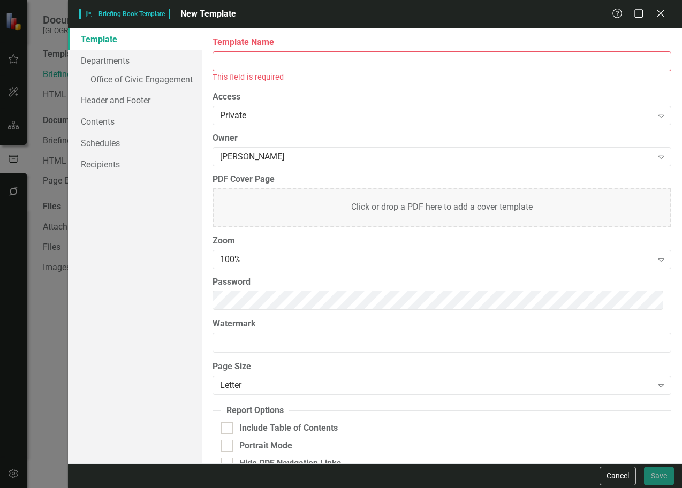
click at [247, 64] on input "Template Name" at bounding box center [442, 61] width 459 height 20
type input "Briefing Book: Quarterly Board Report"
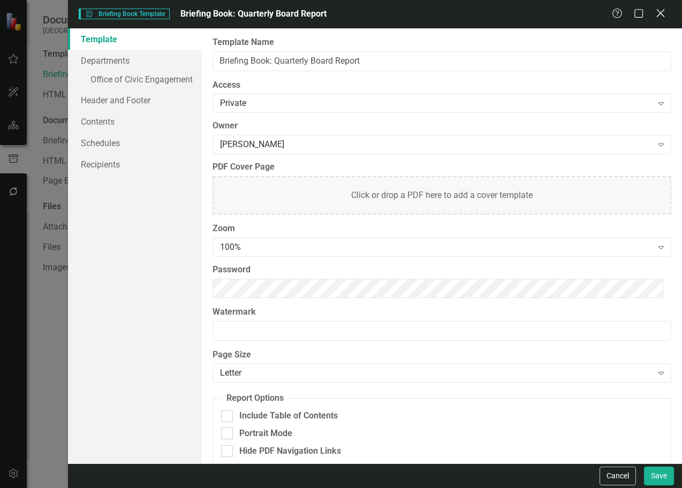
click at [663, 16] on icon "Close" at bounding box center [660, 13] width 13 height 10
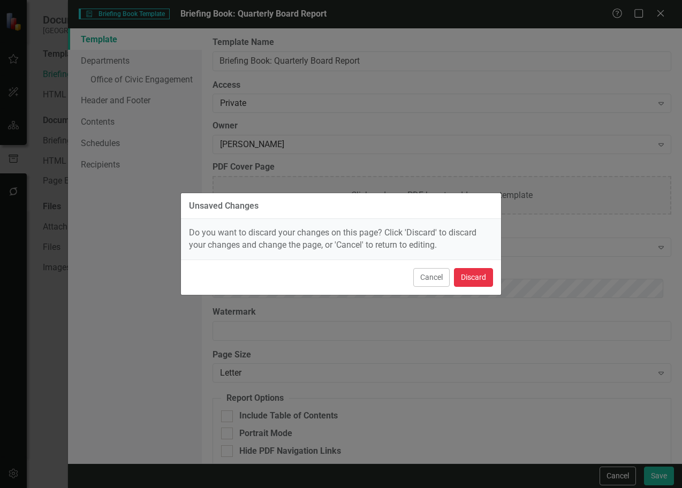
click at [474, 277] on button "Discard" at bounding box center [473, 277] width 39 height 19
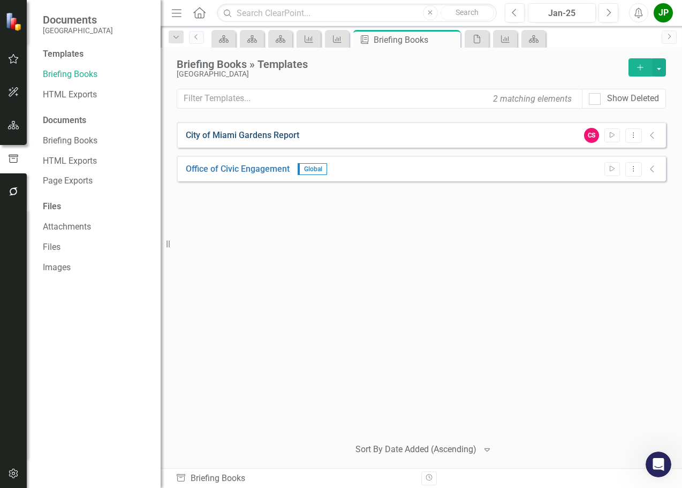
click at [291, 135] on link "City of Miami Gardens Report" at bounding box center [243, 136] width 114 height 12
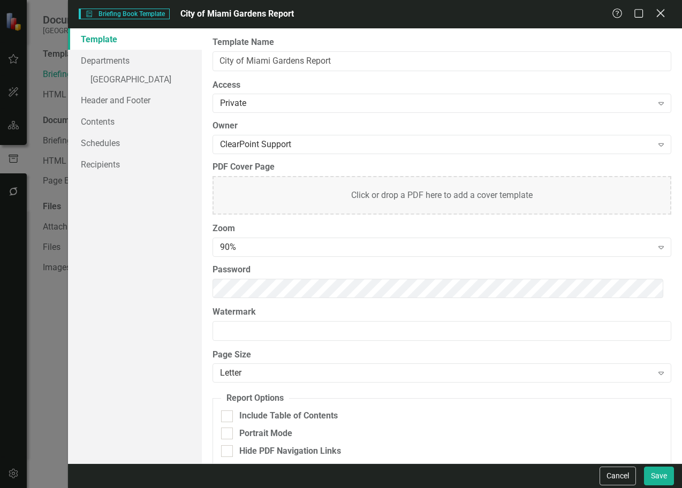
click at [660, 11] on icon "Close" at bounding box center [660, 13] width 13 height 10
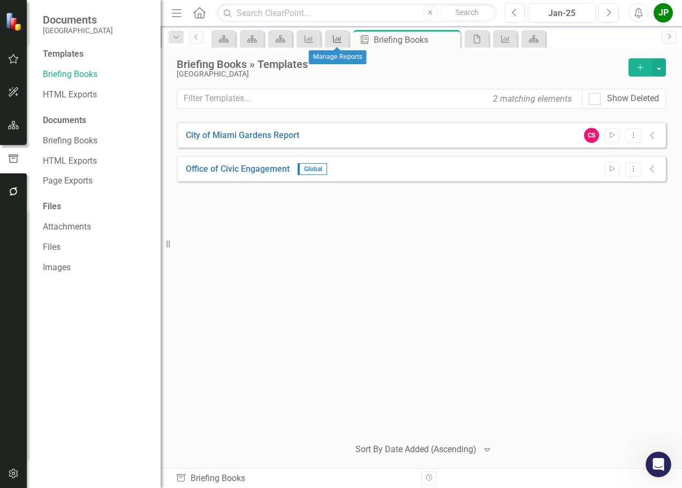
click at [335, 43] on div "Measure" at bounding box center [335, 38] width 15 height 13
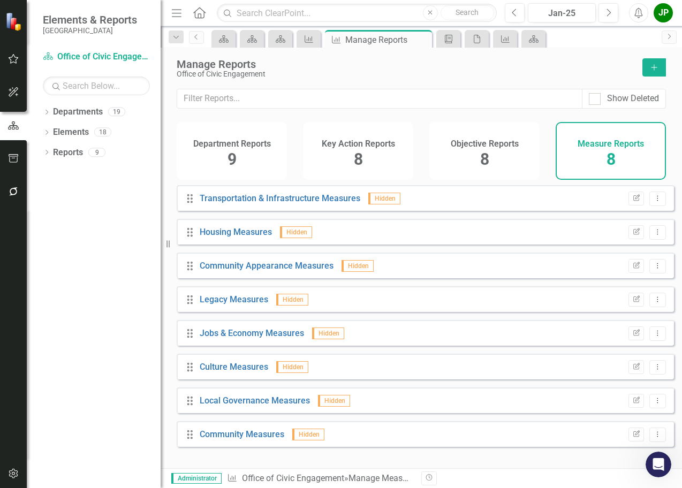
click at [349, 141] on h4 "Key Action Reports" at bounding box center [358, 144] width 73 height 10
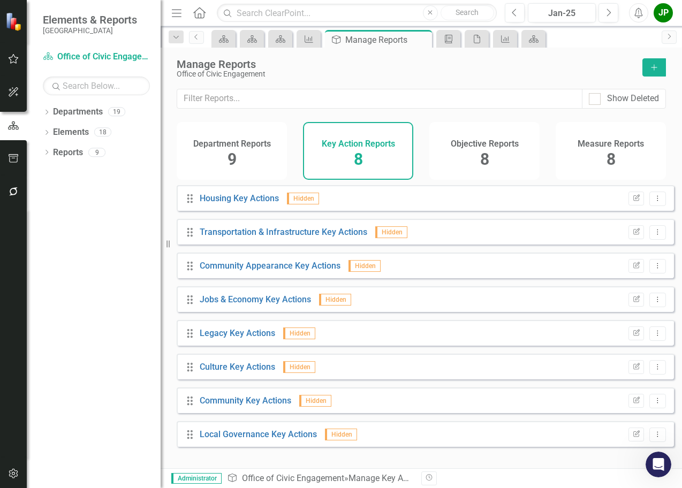
click at [238, 155] on div "Department Reports 9" at bounding box center [232, 151] width 110 height 58
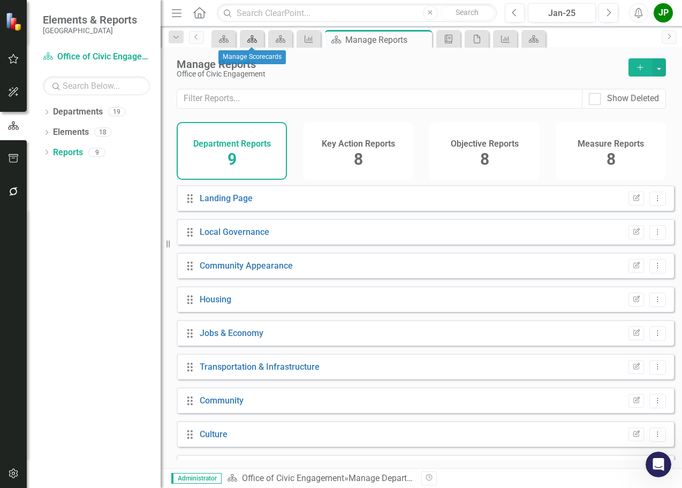
click at [252, 40] on icon "Department" at bounding box center [252, 39] width 11 height 9
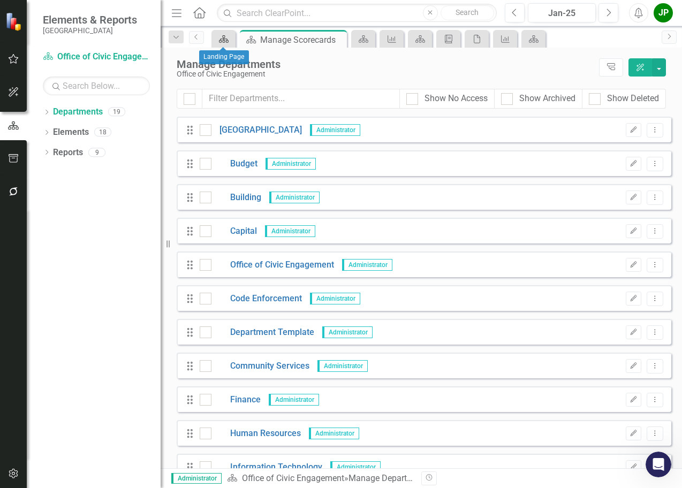
click at [228, 44] on div "Department" at bounding box center [221, 38] width 15 height 13
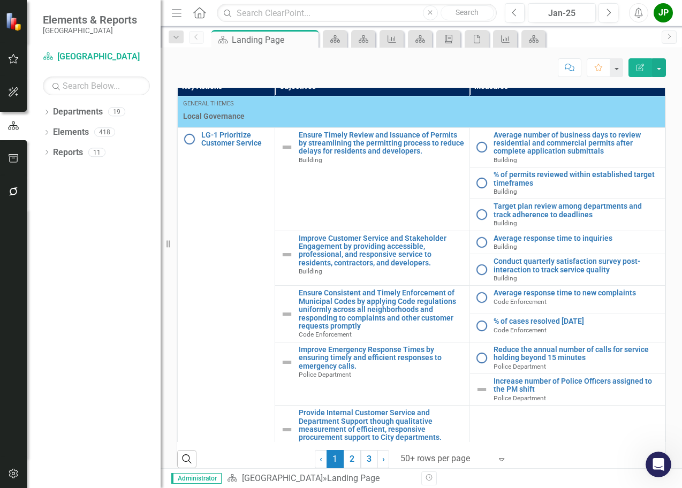
scroll to position [594, 0]
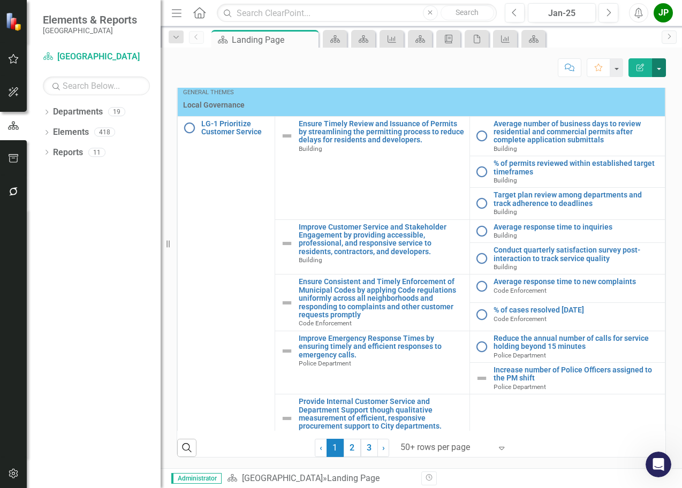
click at [660, 71] on button "button" at bounding box center [659, 67] width 14 height 19
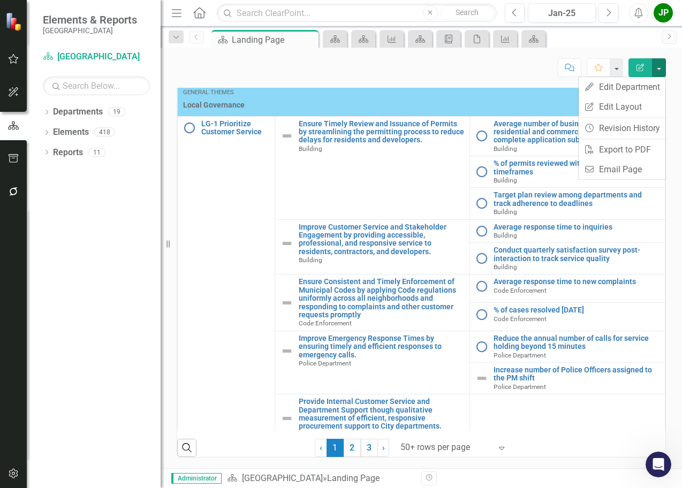
click at [660, 71] on button "button" at bounding box center [659, 67] width 14 height 19
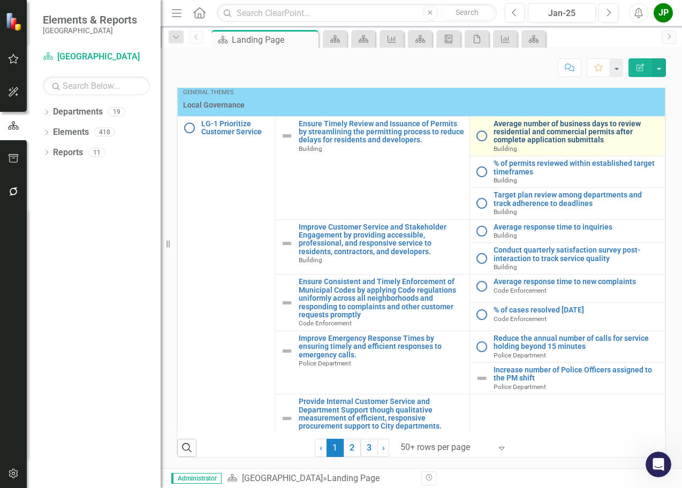
click at [522, 134] on link "Average number of business days to review residential and commercial permits af…" at bounding box center [577, 132] width 166 height 25
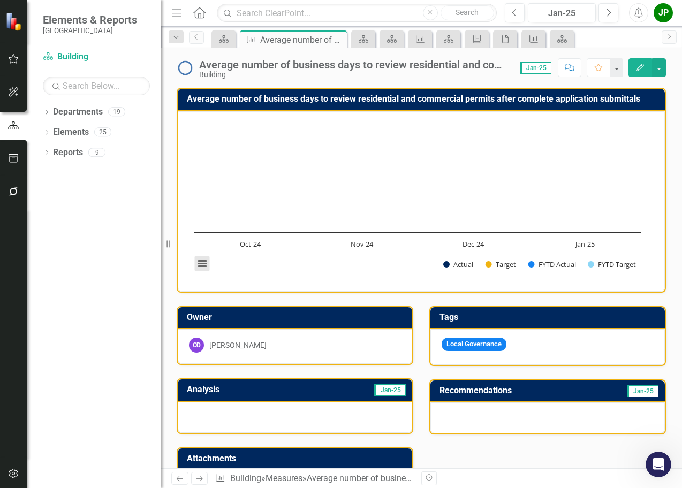
click at [200, 264] on button "View chart menu, Chart" at bounding box center [202, 263] width 15 height 15
click at [200, 264] on div "Download PNG image Download JPEG image Download PDF document Download SVG vecto…" at bounding box center [246, 218] width 135 height 104
click at [73, 135] on link "Elements" at bounding box center [71, 132] width 36 height 12
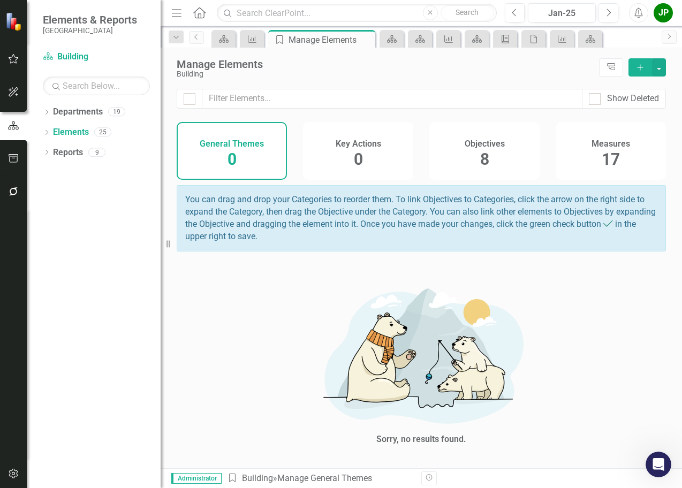
click at [617, 159] on span "17" at bounding box center [611, 159] width 18 height 19
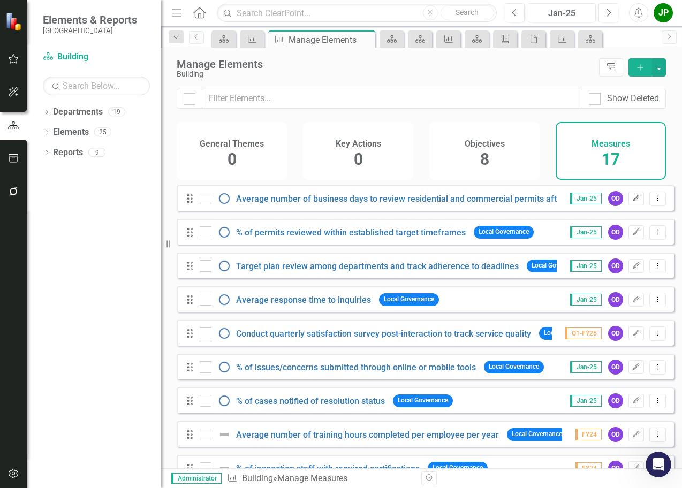
click at [631, 206] on button "Edit" at bounding box center [637, 199] width 16 height 14
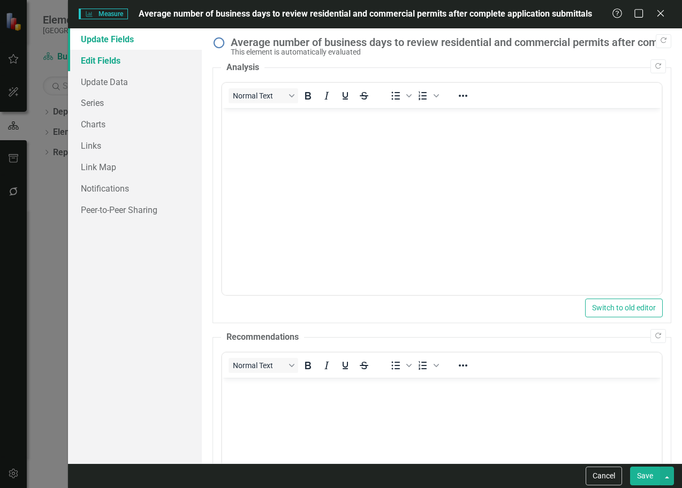
click at [116, 63] on link "Edit Fields" at bounding box center [135, 60] width 134 height 21
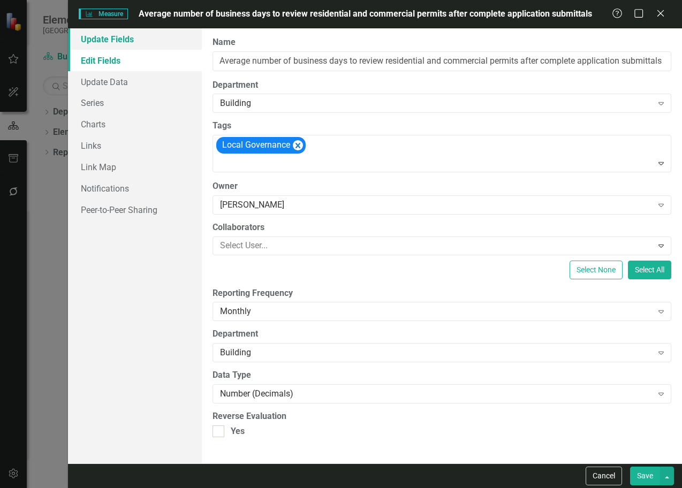
click at [111, 42] on link "Update Fields" at bounding box center [135, 38] width 134 height 21
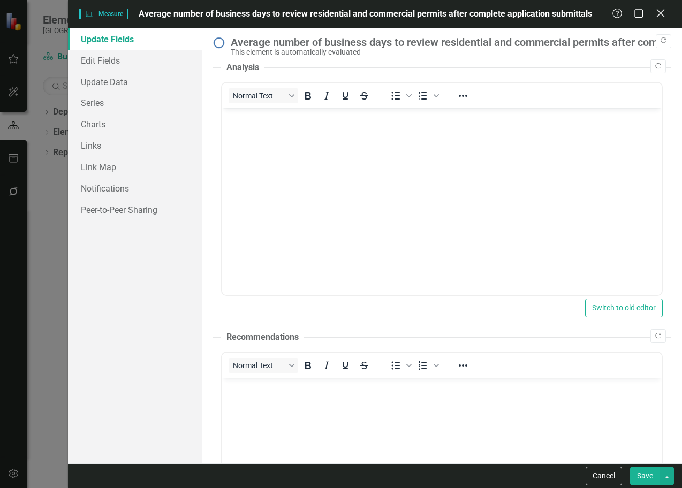
click at [661, 11] on icon "Close" at bounding box center [660, 13] width 13 height 10
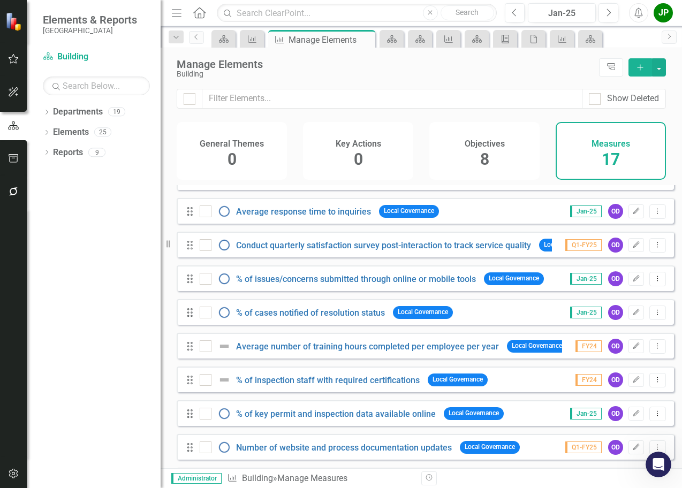
scroll to position [214, 0]
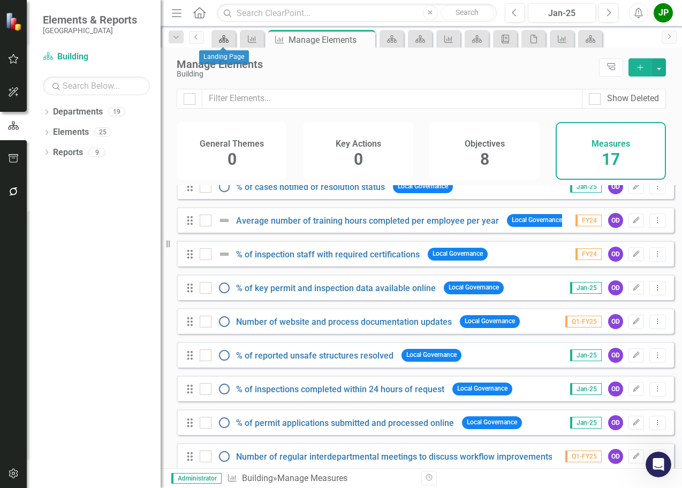
click at [223, 40] on icon "Department" at bounding box center [223, 39] width 11 height 9
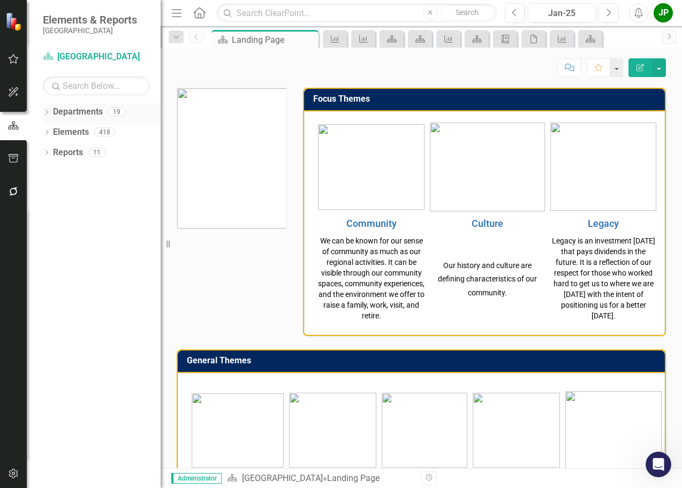
click at [80, 110] on link "Departments" at bounding box center [78, 112] width 50 height 12
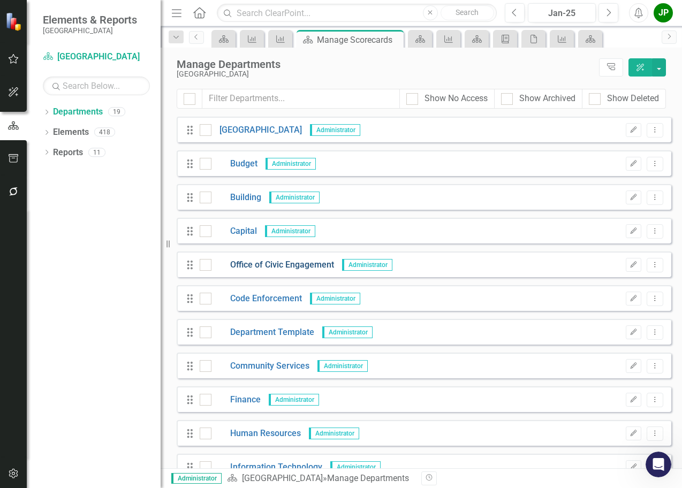
click at [268, 263] on link "Office of Civic Engagement" at bounding box center [272, 265] width 123 height 12
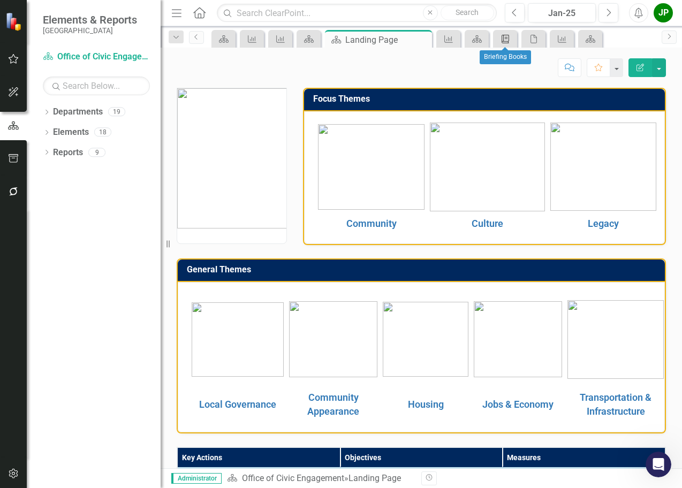
click at [511, 39] on link "Briefing Book Template" at bounding box center [505, 38] width 19 height 13
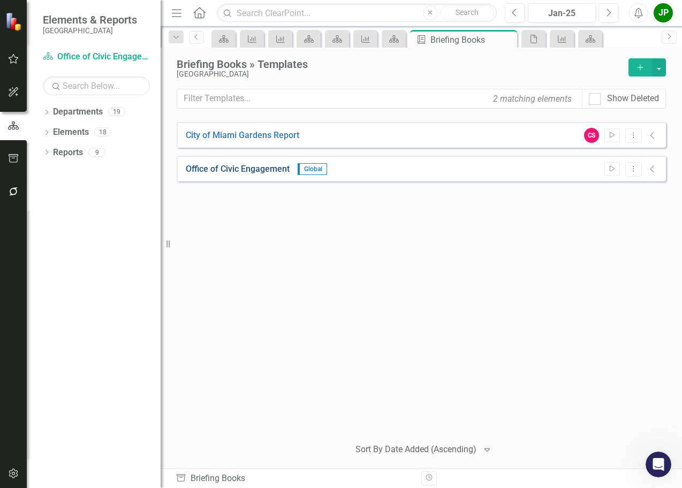
click at [279, 167] on link "Office of Civic Engagement" at bounding box center [238, 169] width 104 height 12
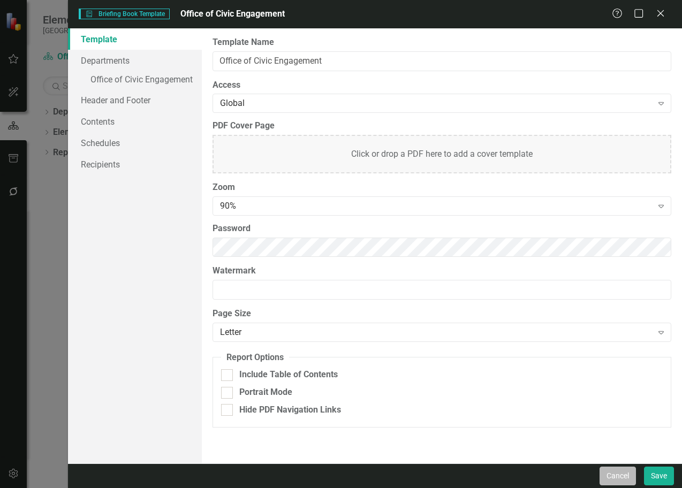
click at [616, 474] on button "Cancel" at bounding box center [618, 476] width 36 height 19
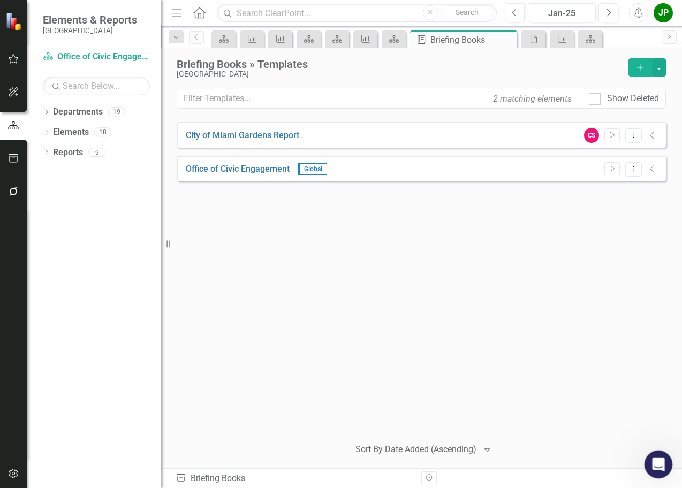
click at [658, 459] on icon "Open Intercom Messenger" at bounding box center [657, 464] width 18 height 18
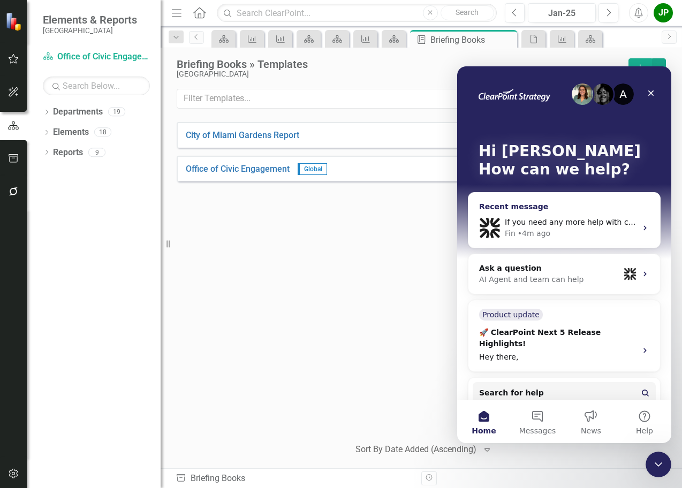
click at [643, 223] on div "If you need any more help with creating your briefing book, please let me know.…" at bounding box center [565, 228] width 192 height 40
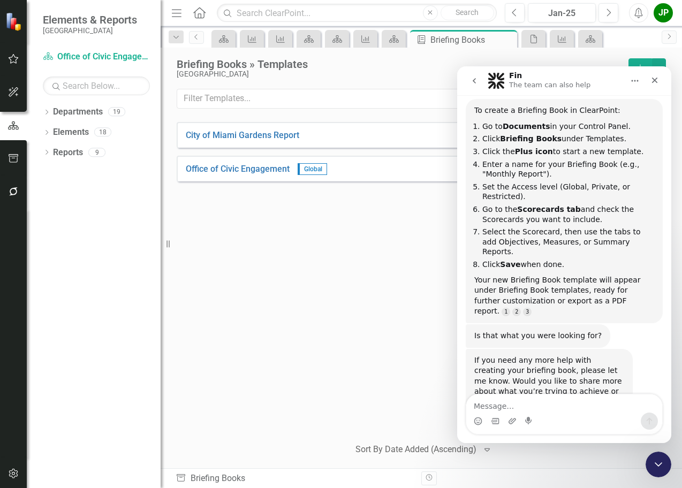
scroll to position [140, 0]
click at [388, 370] on div "City of Miami Gardens Report CS Start Dropdown Menu Collapse Office of Civic En…" at bounding box center [421, 275] width 489 height 306
click at [656, 83] on icon "Close" at bounding box center [655, 80] width 9 height 9
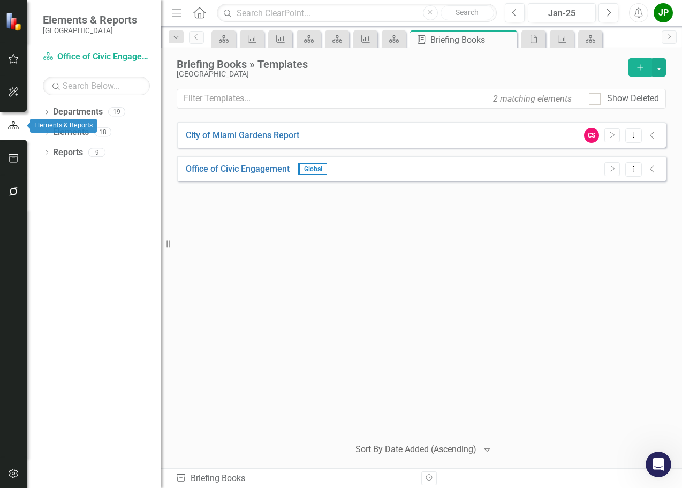
click at [12, 125] on icon "button" at bounding box center [13, 126] width 12 height 10
click at [245, 167] on link "Office of Civic Engagement" at bounding box center [238, 169] width 104 height 12
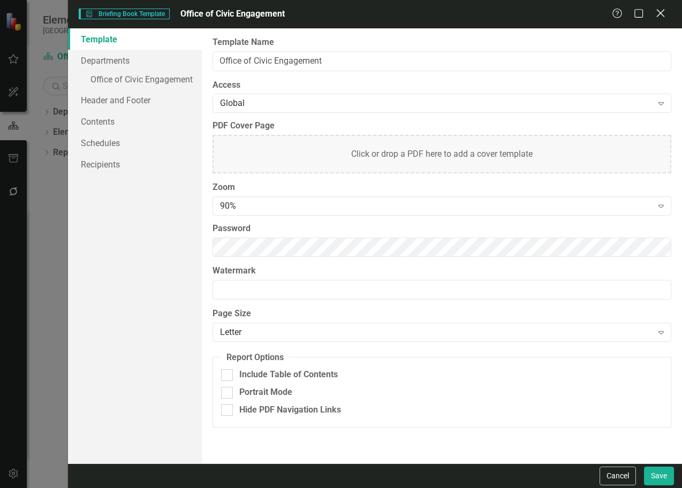
click at [663, 18] on icon "Close" at bounding box center [660, 13] width 13 height 10
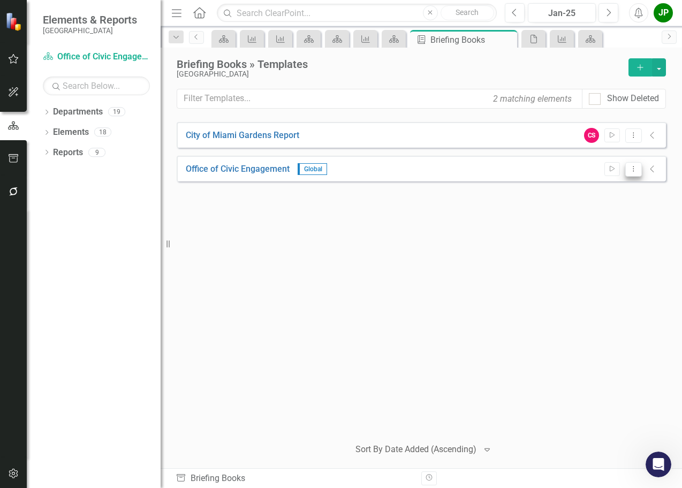
click at [633, 170] on icon "Dropdown Menu" at bounding box center [633, 168] width 9 height 7
click at [599, 203] on link "Preview Preview Template" at bounding box center [591, 206] width 99 height 20
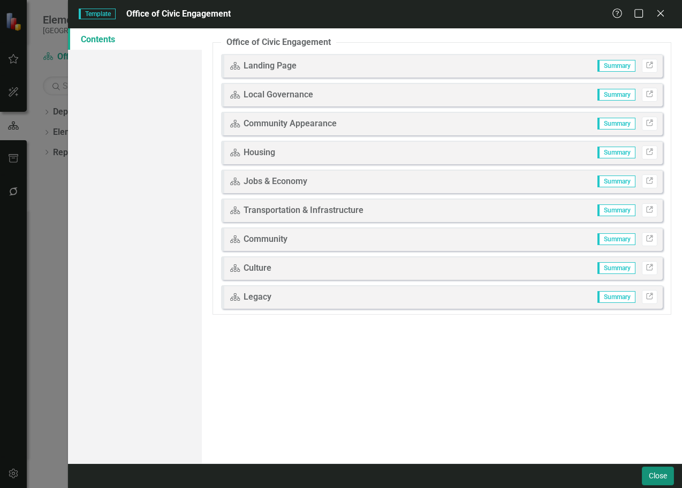
click at [666, 474] on button "Close" at bounding box center [658, 476] width 32 height 19
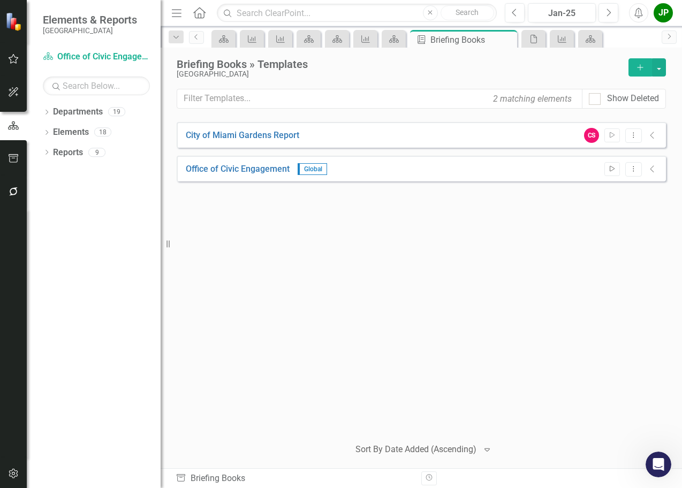
click at [608, 170] on icon "Start" at bounding box center [612, 169] width 8 height 6
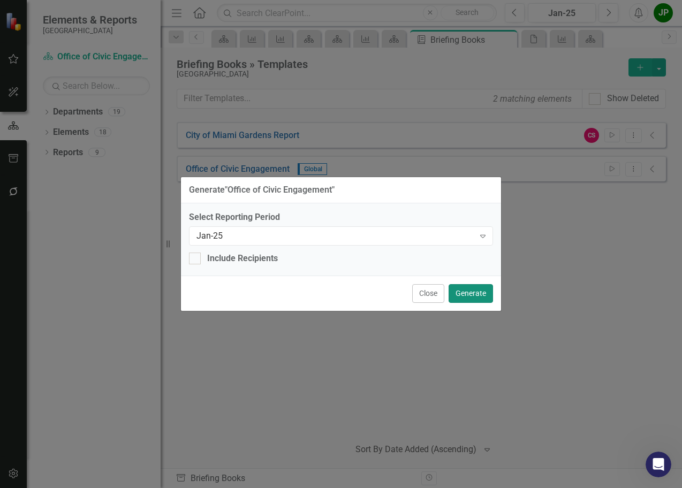
click at [470, 293] on button "Generate" at bounding box center [471, 293] width 44 height 19
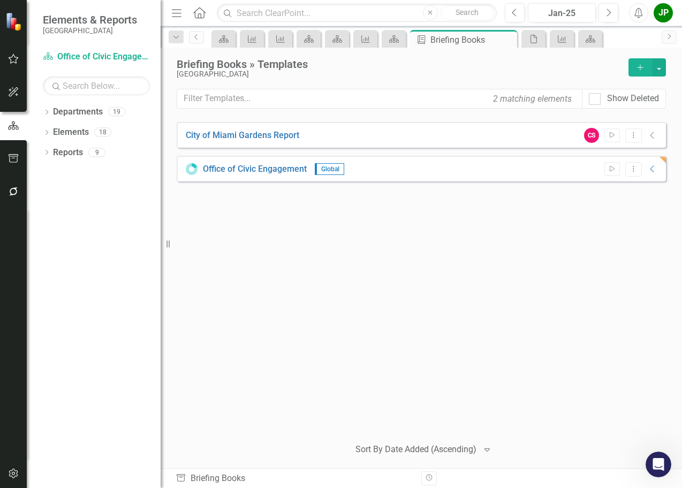
click at [399, 383] on div "City of [GEOGRAPHIC_DATA] Report CS Start Dropdown Menu Collapse Office of Civi…" at bounding box center [421, 275] width 489 height 306
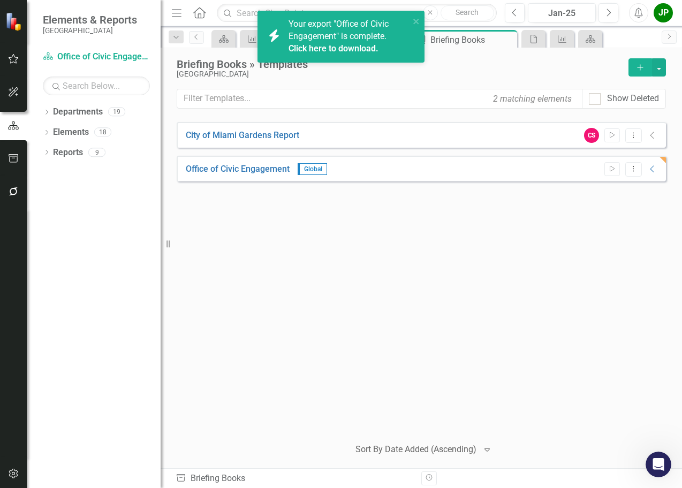
click at [348, 42] on div "Your export "Office of Civic Engagement" is complete. Click here to download." at bounding box center [349, 36] width 121 height 37
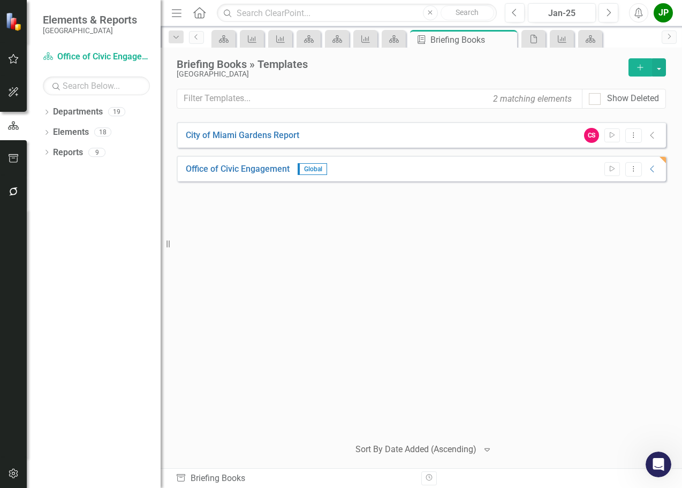
click at [445, 313] on div "City of Miami Gardens Report CS Start Dropdown Menu Collapse Office of Civic En…" at bounding box center [421, 275] width 489 height 306
click at [516, 282] on div "City of Miami Gardens Report CS Start Dropdown Menu Collapse Office of Civic En…" at bounding box center [421, 275] width 489 height 306
click at [16, 160] on icon "button" at bounding box center [13, 158] width 11 height 9
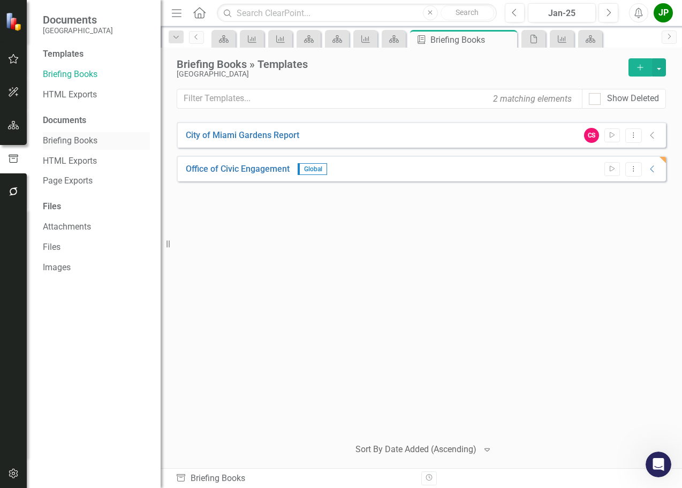
click at [66, 144] on link "Briefing Books" at bounding box center [96, 141] width 107 height 12
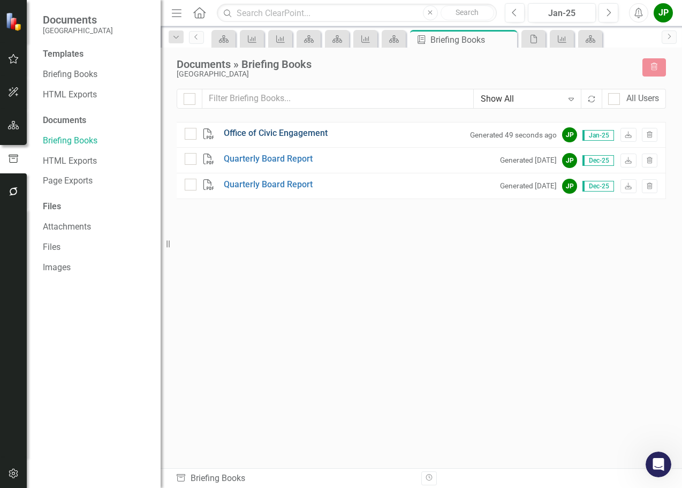
click at [306, 135] on link "Office of Civic Engagement" at bounding box center [276, 133] width 104 height 12
click at [79, 77] on link "Briefing Books" at bounding box center [96, 75] width 107 height 12
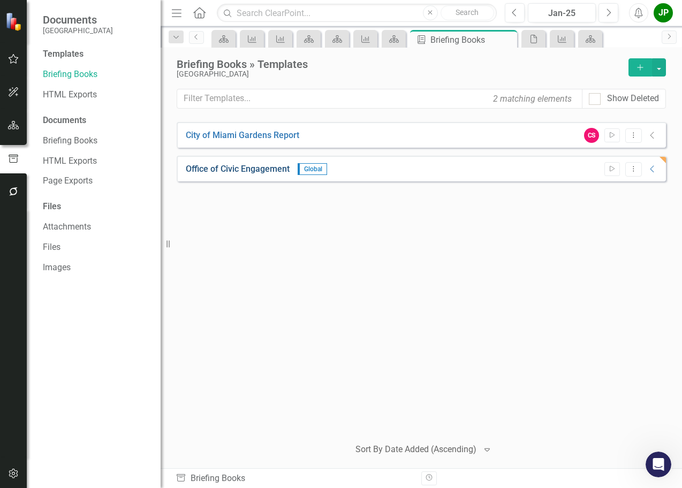
click at [274, 172] on link "Office of Civic Engagement" at bounding box center [238, 169] width 104 height 12
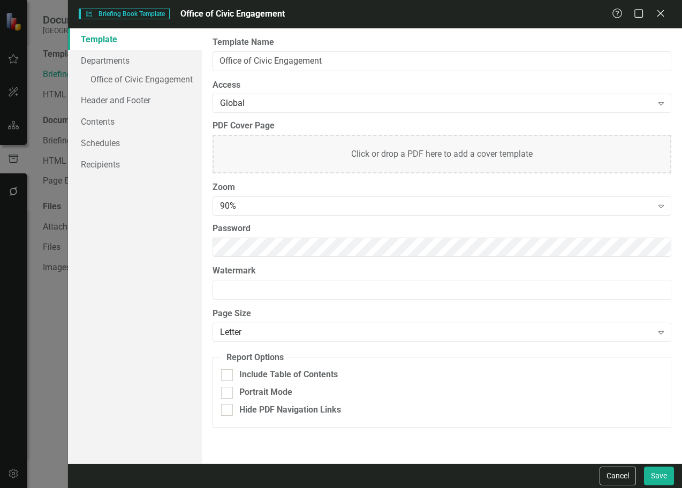
click at [43, 339] on div "Briefing Book Template Briefing Book Template Office of Civic Engagement Help M…" at bounding box center [341, 244] width 682 height 488
click at [624, 481] on button "Cancel" at bounding box center [618, 476] width 36 height 19
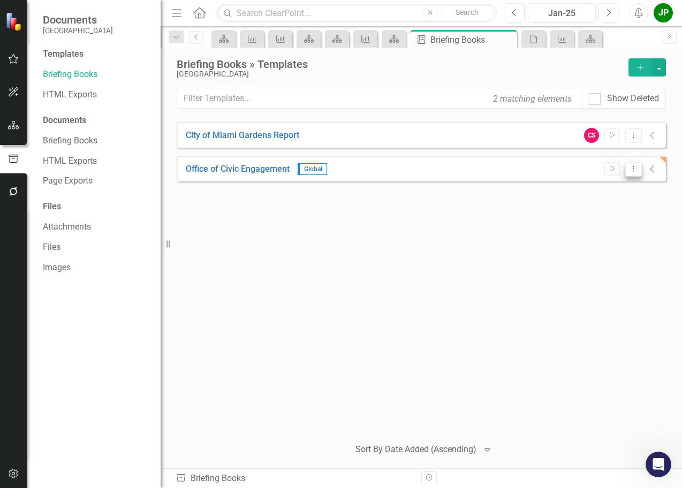
click at [632, 170] on icon "Dropdown Menu" at bounding box center [633, 168] width 9 height 7
click at [653, 211] on div "City of Miami Gardens Report CS Start Dropdown Menu Collapse Office of Civic En…" at bounding box center [421, 275] width 489 height 306
click at [634, 171] on icon "Dropdown Menu" at bounding box center [633, 168] width 9 height 7
click at [569, 11] on div "Jan-25" at bounding box center [562, 13] width 61 height 13
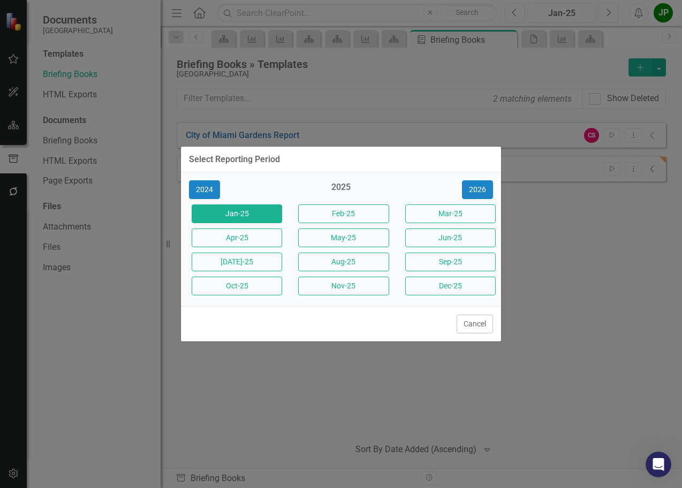
click at [649, 275] on div "Select Reporting Period 2024 2025 [DATE]-25 Feb-25 Mar-25 Apr-25 May-25 Jun-25 …" at bounding box center [341, 244] width 682 height 488
click at [481, 329] on button "Cancel" at bounding box center [475, 324] width 36 height 19
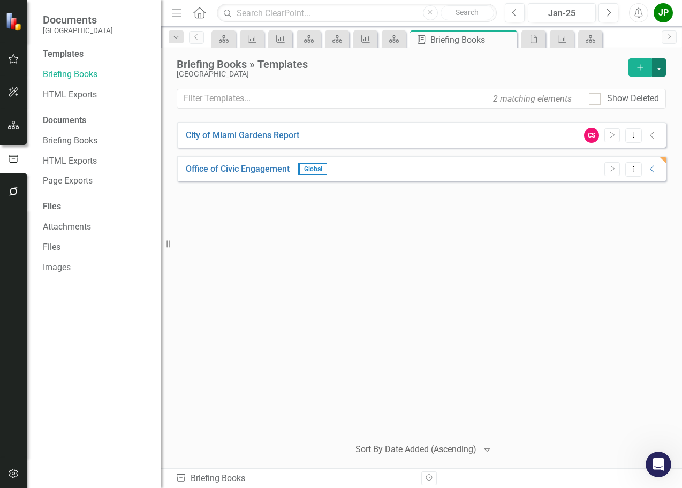
click at [665, 69] on button "button" at bounding box center [659, 67] width 14 height 18
click at [606, 14] on icon "Next" at bounding box center [609, 13] width 6 height 10
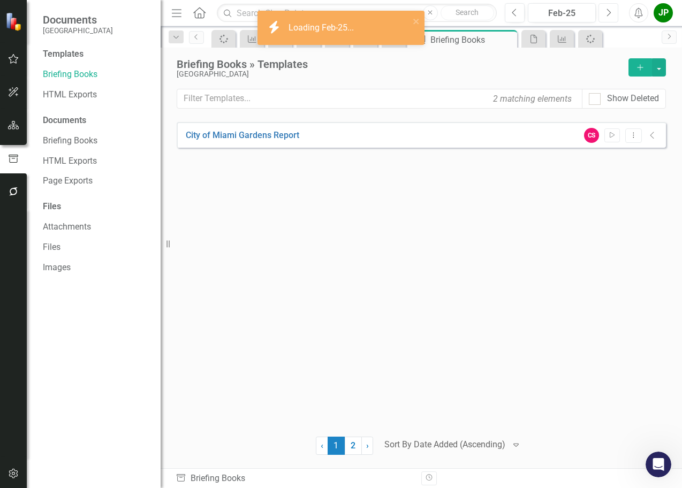
click at [606, 14] on icon "Next" at bounding box center [609, 13] width 6 height 10
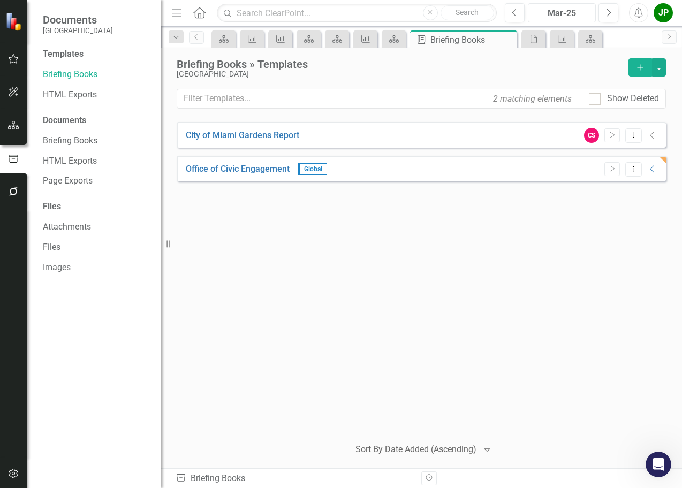
click at [550, 16] on div "Mar-25" at bounding box center [562, 13] width 61 height 13
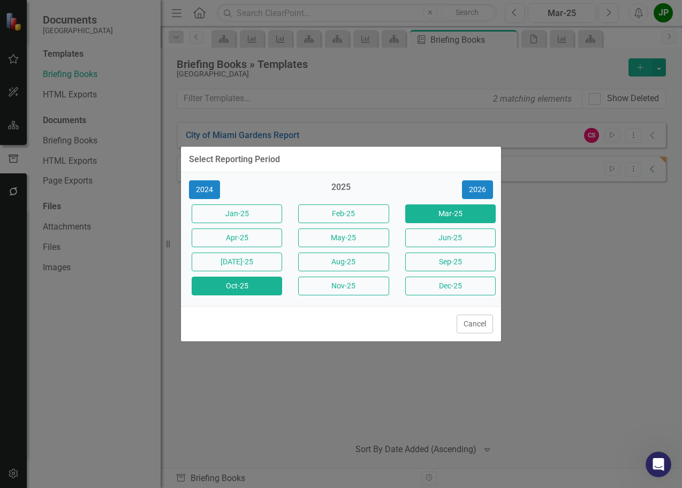
click at [238, 285] on button "Oct-25" at bounding box center [237, 286] width 90 height 19
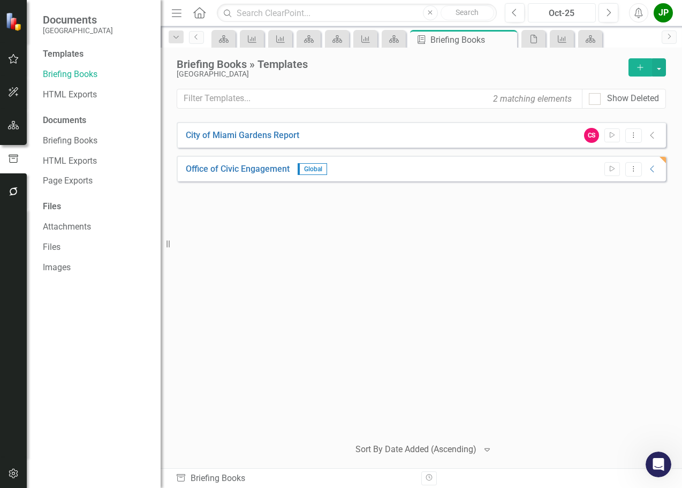
click at [554, 17] on div "Oct-25" at bounding box center [562, 13] width 61 height 13
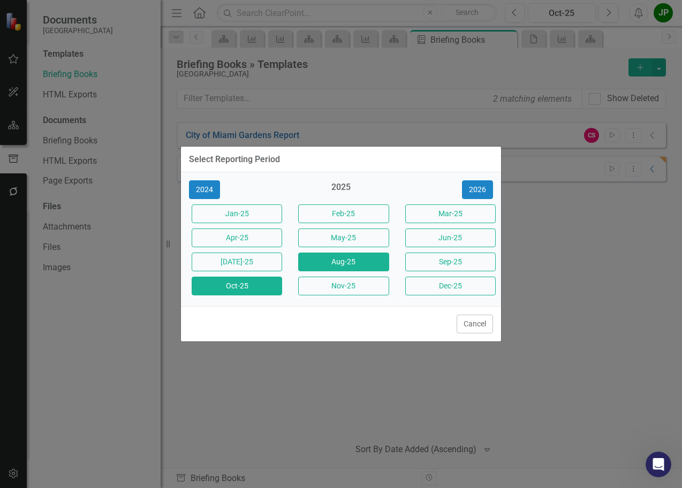
click at [334, 261] on button "Aug-25" at bounding box center [343, 262] width 90 height 19
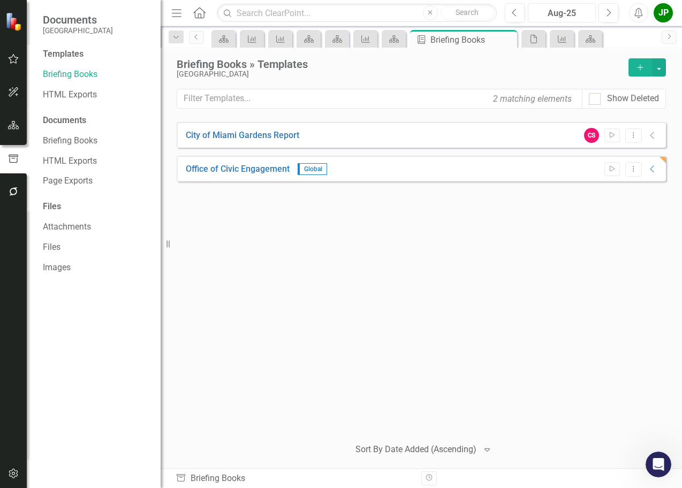
click at [548, 15] on div "Aug-25" at bounding box center [562, 13] width 61 height 13
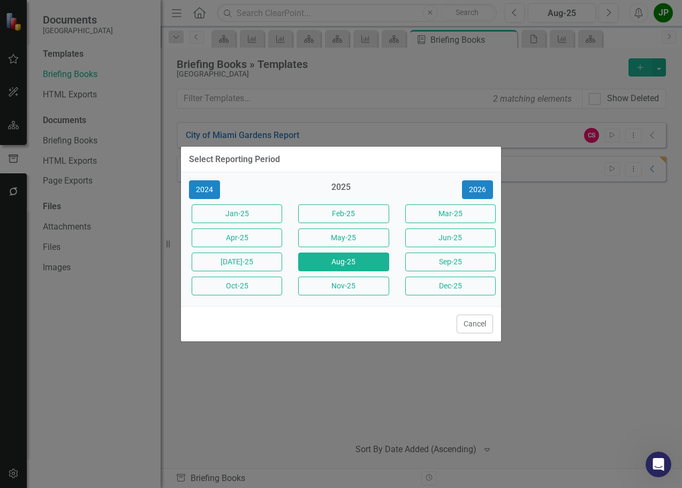
click at [595, 303] on div "Select Reporting Period 2024 2025 [DATE]-25 Feb-25 Mar-25 Apr-25 May-25 Jun-25 …" at bounding box center [341, 244] width 682 height 488
click at [482, 325] on button "Cancel" at bounding box center [475, 324] width 36 height 19
